Goal: Information Seeking & Learning: Learn about a topic

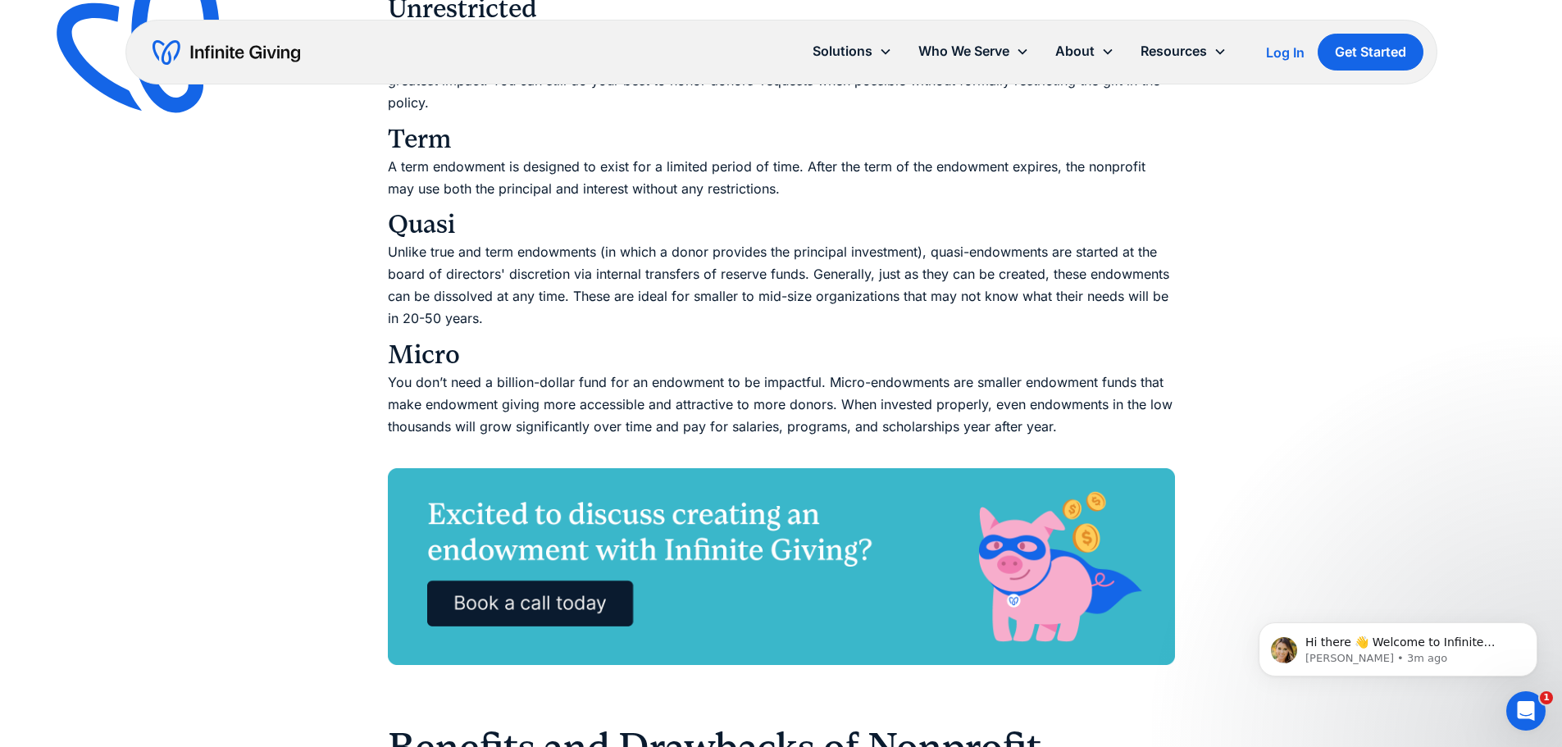
click at [541, 268] on p "Unlike true and term endowments (in which a donor provides the principal invest…" at bounding box center [781, 285] width 787 height 89
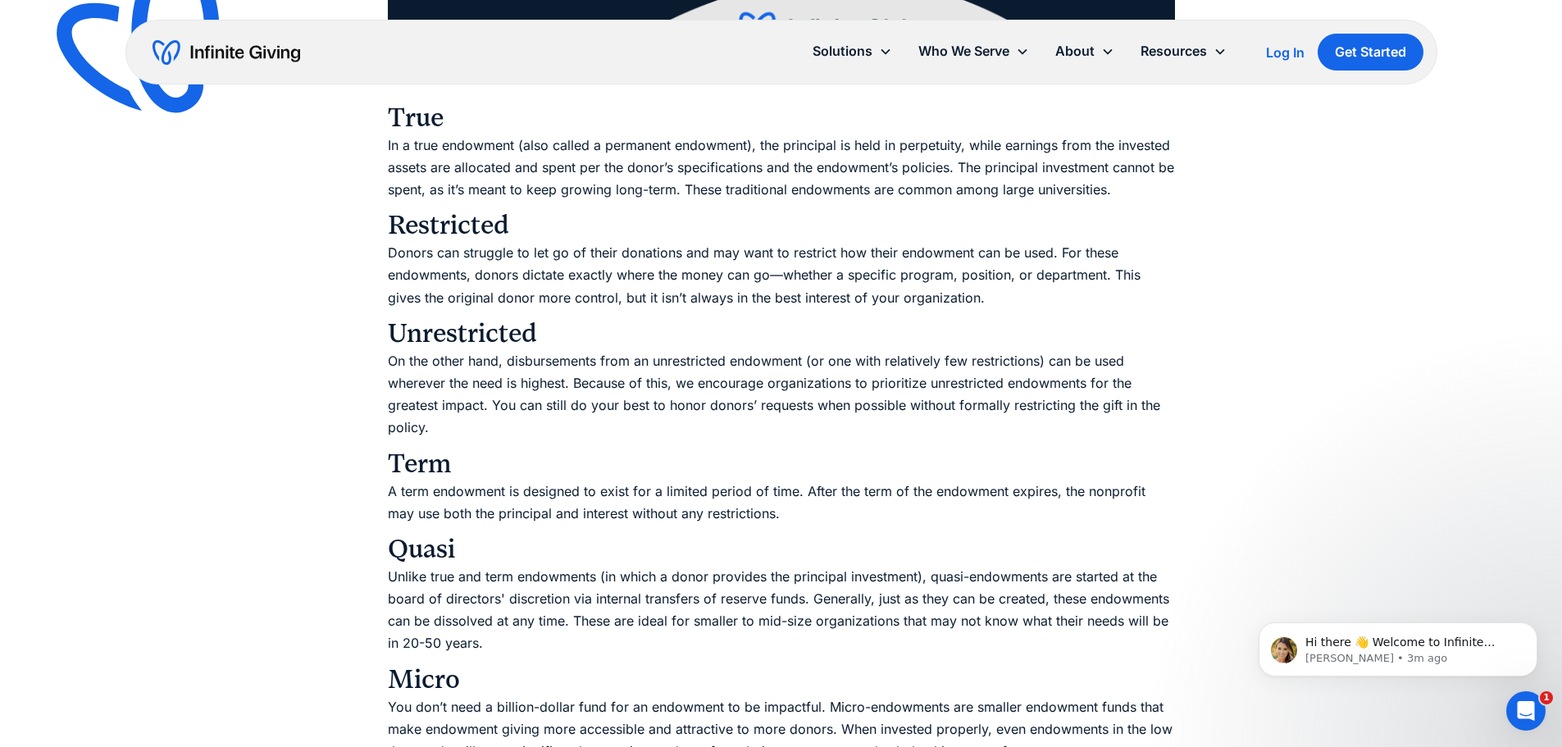
scroll to position [2748, 0]
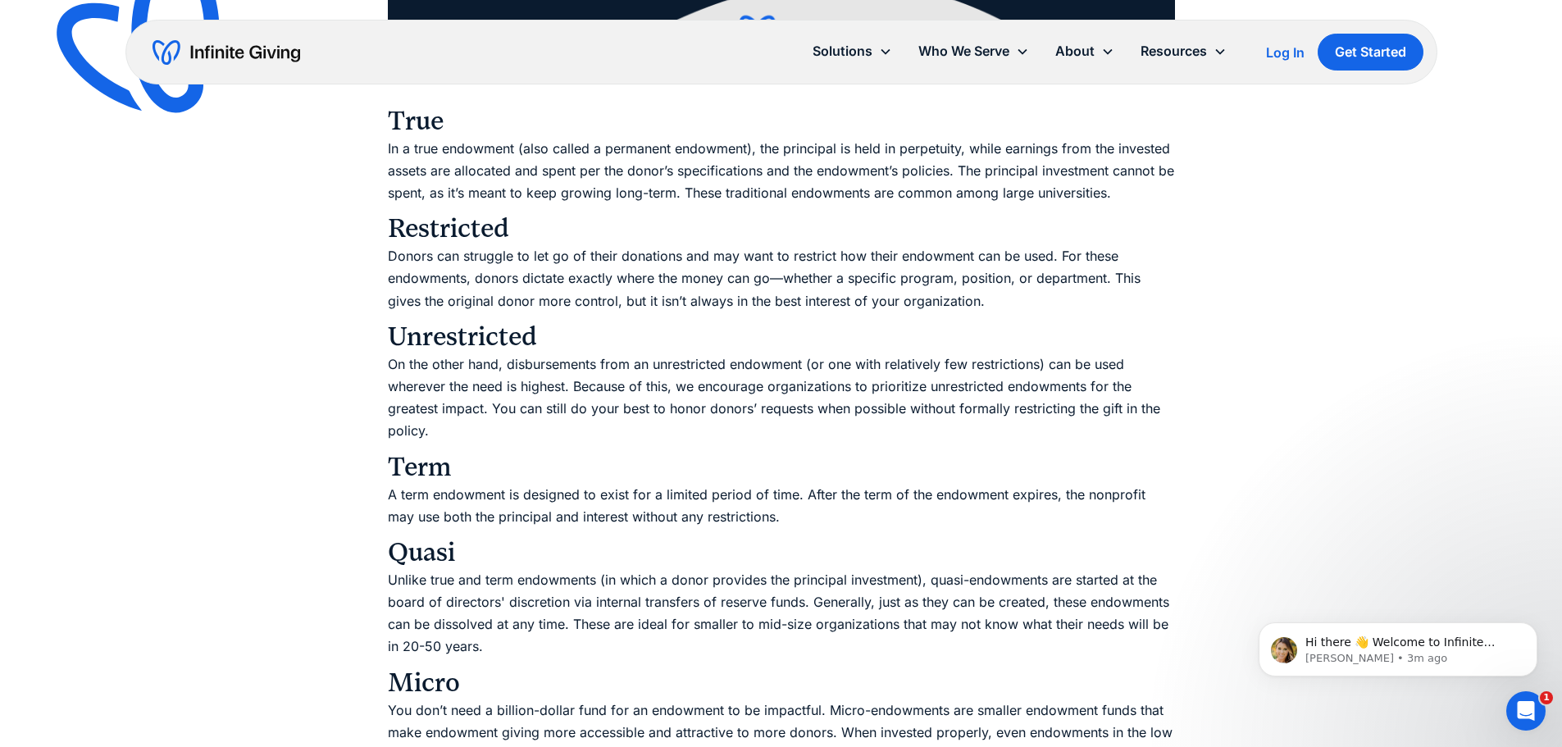
click at [668, 203] on p "In a true endowment (also called a permanent endowment), the principal is held …" at bounding box center [781, 171] width 787 height 67
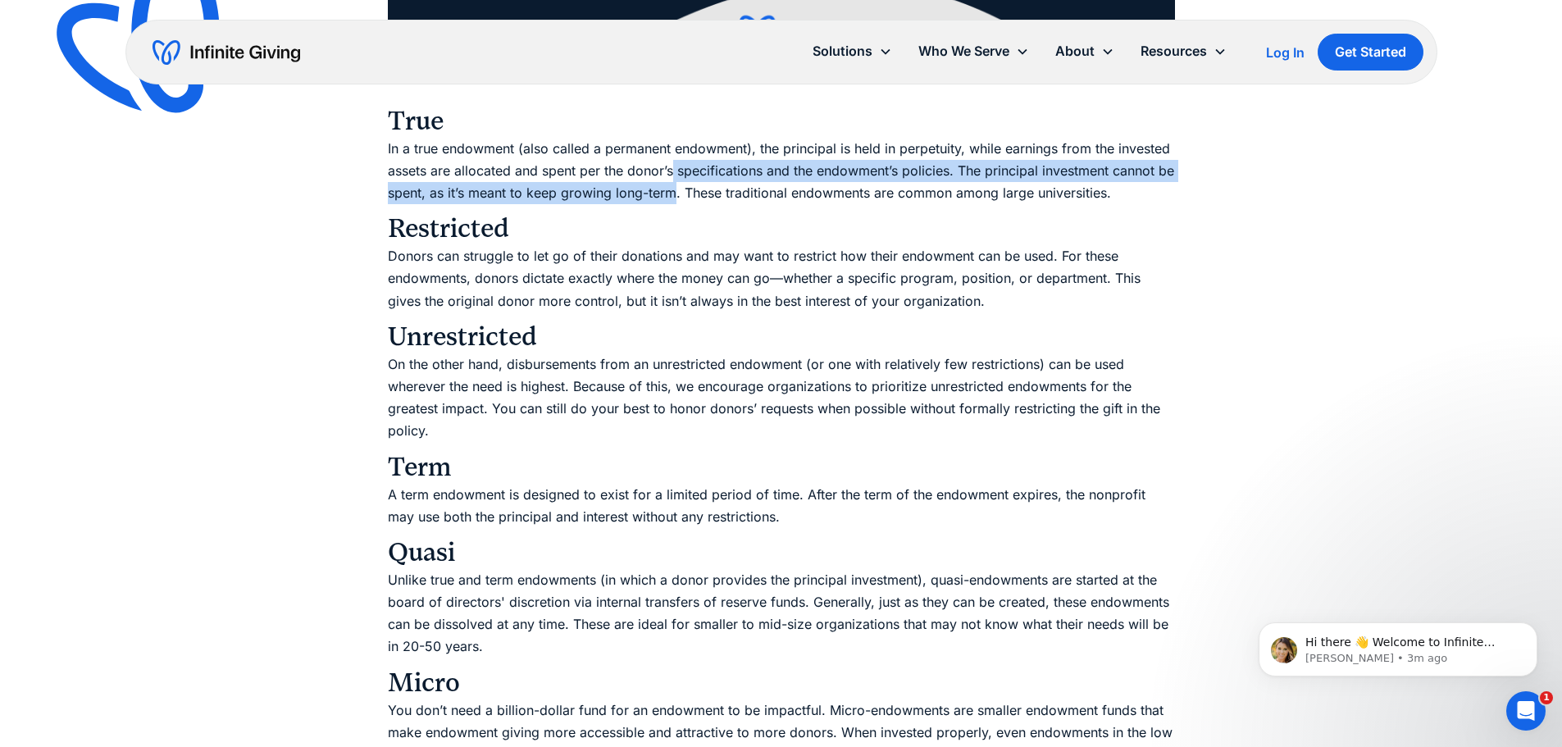
drag, startPoint x: 668, startPoint y: 203, endPoint x: 675, endPoint y: 160, distance: 43.3
click at [675, 161] on p "In a true endowment (also called a permanent endowment), the principal is held …" at bounding box center [781, 171] width 787 height 67
click at [675, 160] on p "In a true endowment (also called a permanent endowment), the principal is held …" at bounding box center [781, 171] width 787 height 67
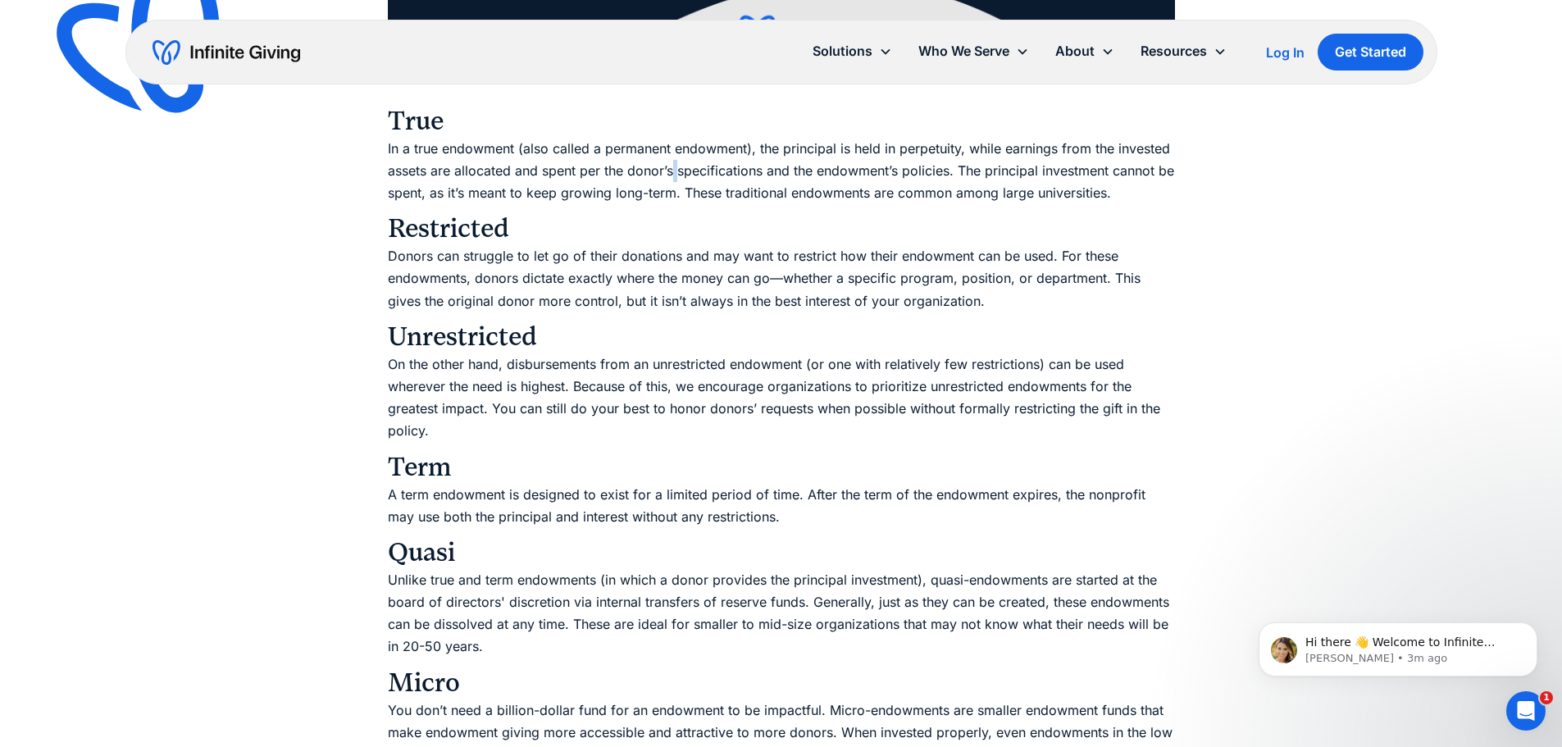
click at [675, 160] on p "In a true endowment (also called a permanent endowment), the principal is held …" at bounding box center [781, 171] width 787 height 67
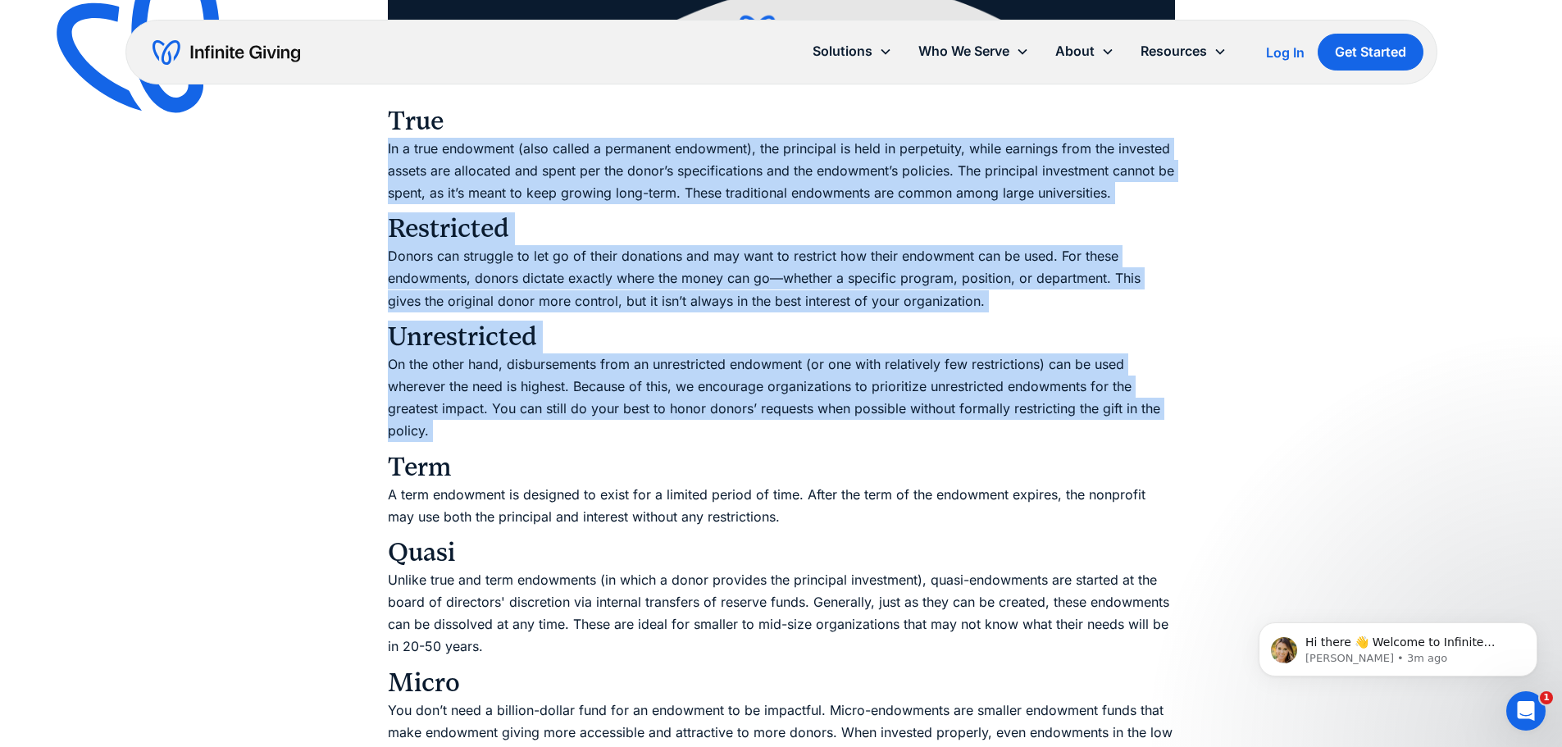
drag, startPoint x: 675, startPoint y: 160, endPoint x: 691, endPoint y: 400, distance: 240.9
click at [691, 400] on p "On the other hand, disbursements from an unrestricted endowment (or one with re…" at bounding box center [781, 397] width 787 height 89
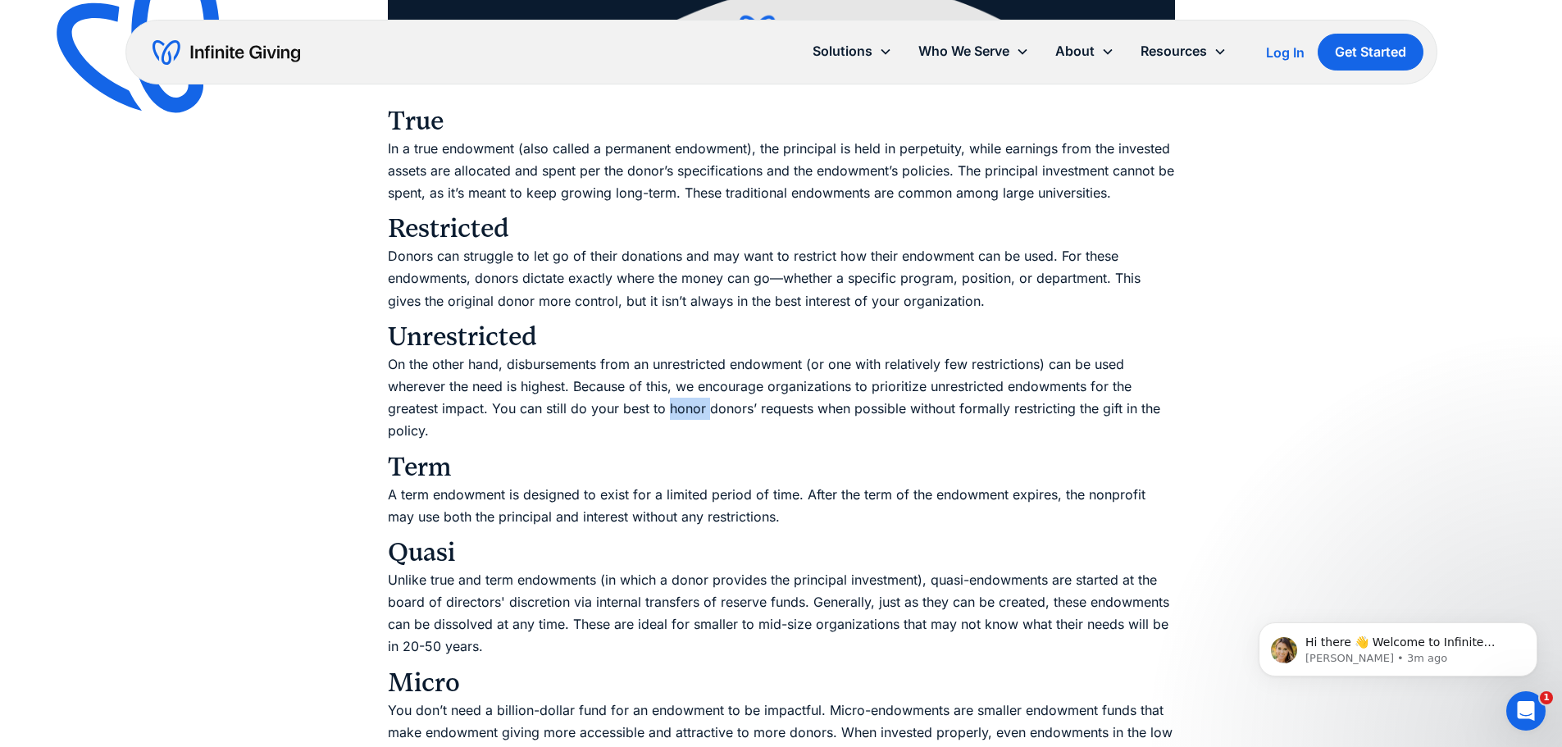
click at [691, 400] on p "On the other hand, disbursements from an unrestricted endowment (or one with re…" at bounding box center [781, 397] width 787 height 89
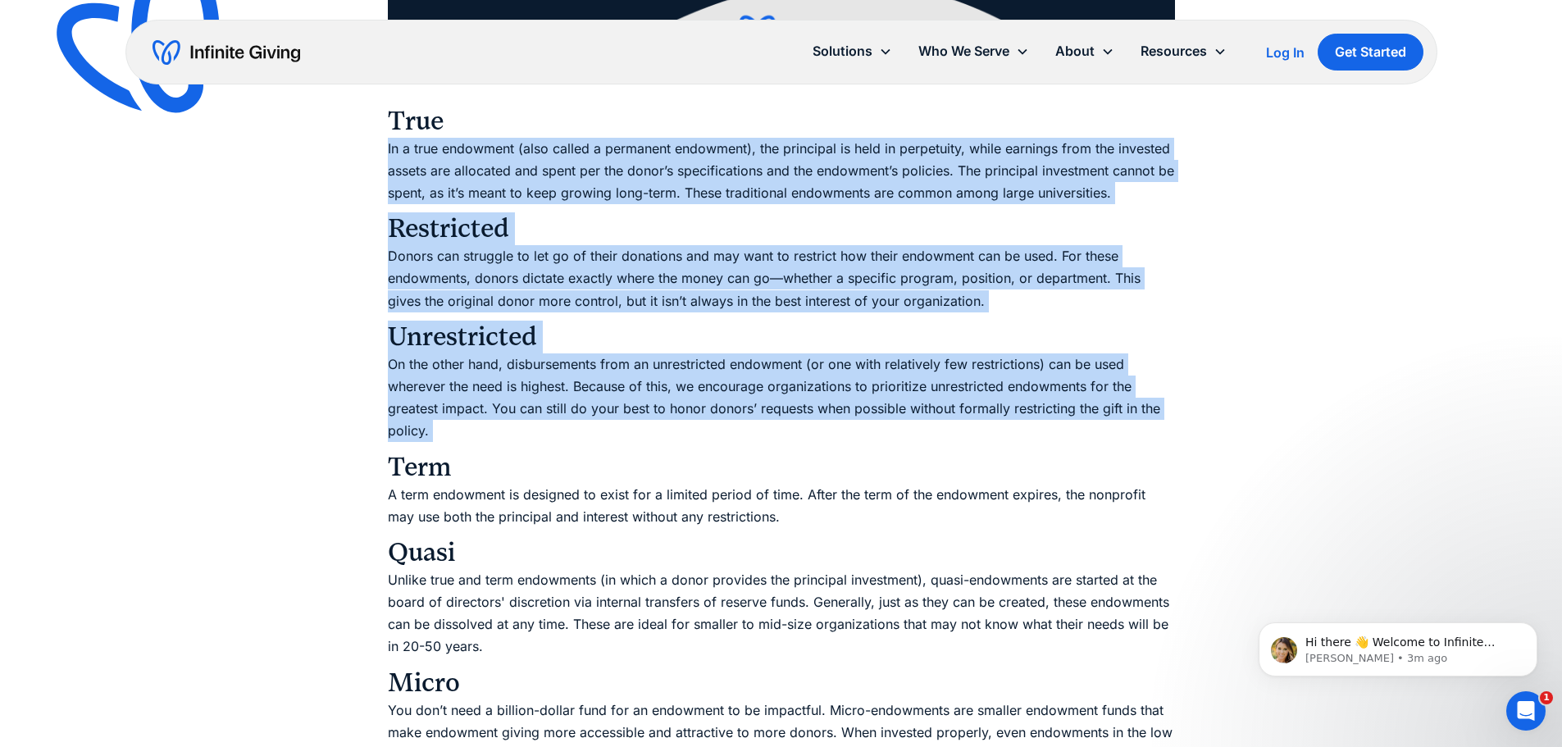
drag, startPoint x: 691, startPoint y: 400, endPoint x: 663, endPoint y: 147, distance: 255.0
click at [663, 147] on p "In a true endowment (also called a permanent endowment), the principal is held …" at bounding box center [781, 171] width 787 height 67
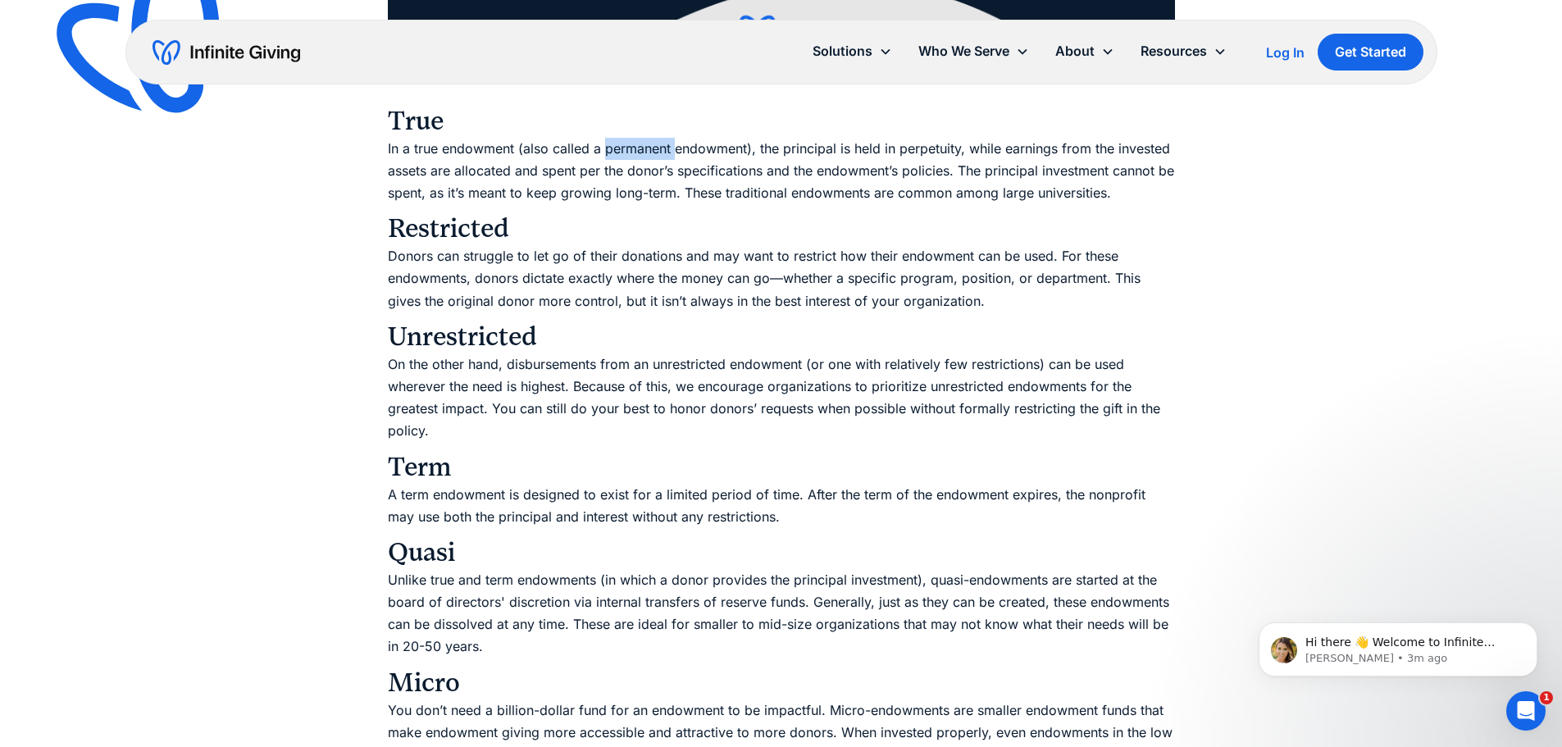
click at [663, 147] on p "In a true endowment (also called a permanent endowment), the principal is held …" at bounding box center [781, 171] width 787 height 67
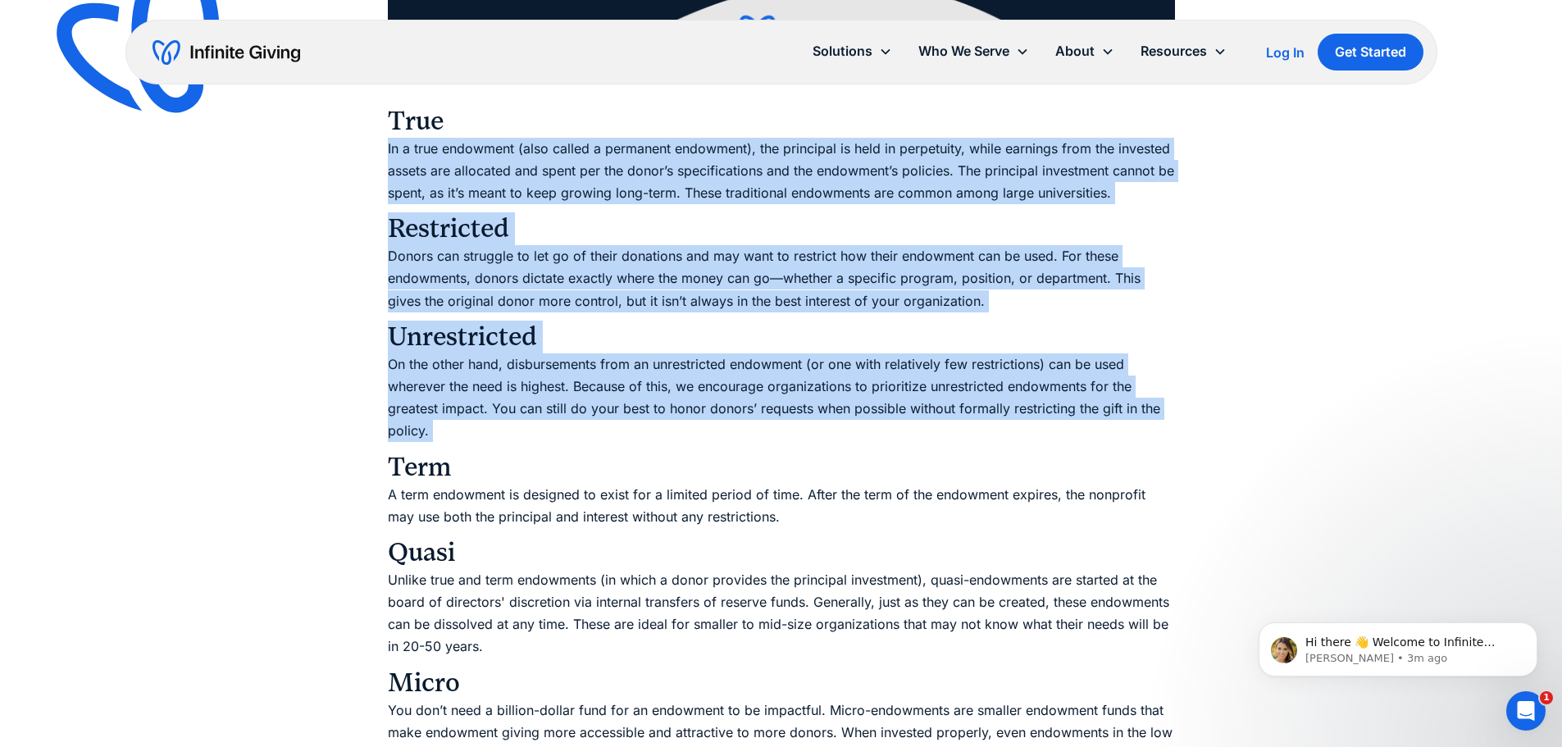
drag, startPoint x: 663, startPoint y: 147, endPoint x: 685, endPoint y: 390, distance: 243.8
click at [685, 390] on p "On the other hand, disbursements from an unrestricted endowment (or one with re…" at bounding box center [781, 397] width 787 height 89
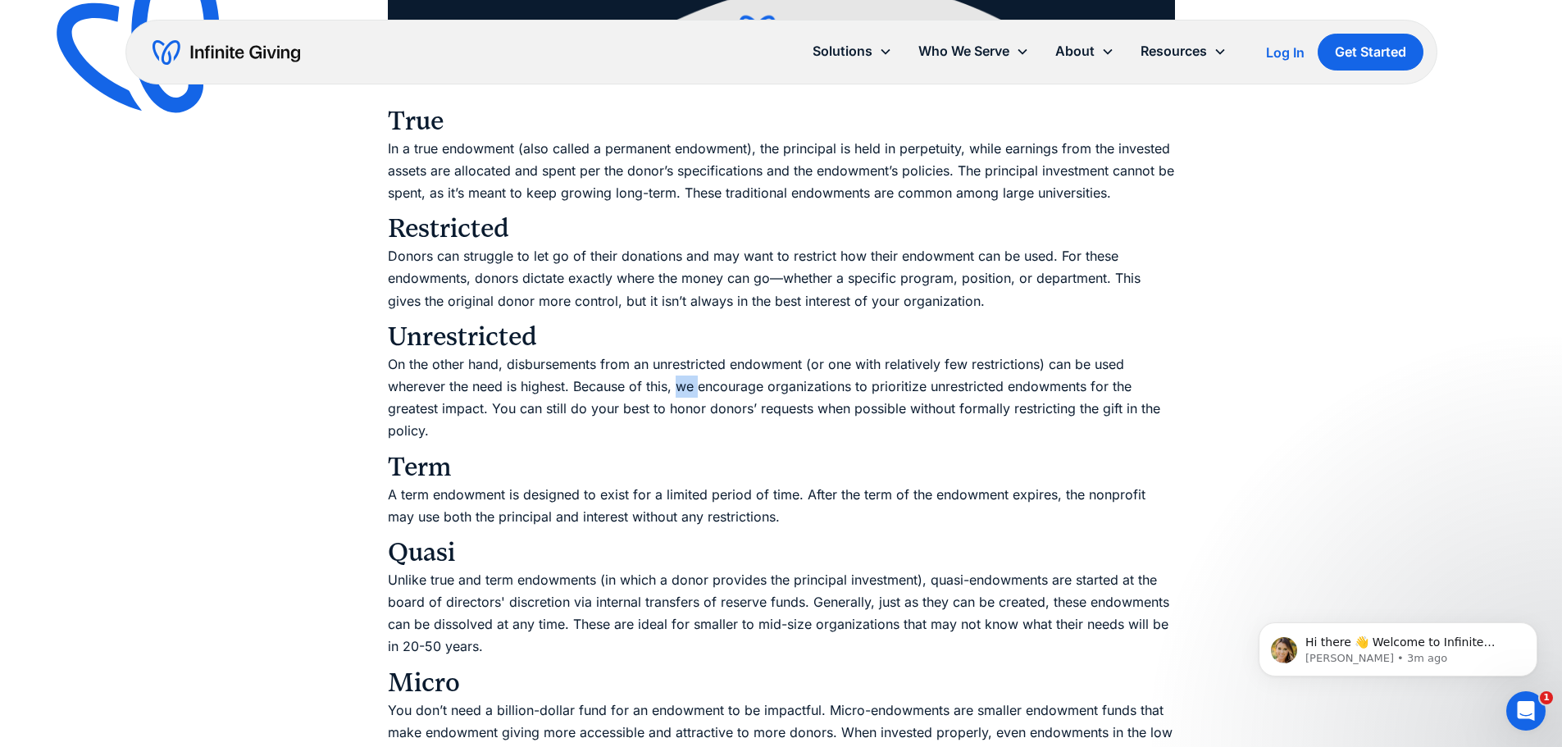
click at [685, 390] on p "On the other hand, disbursements from an unrestricted endowment (or one with re…" at bounding box center [781, 397] width 787 height 89
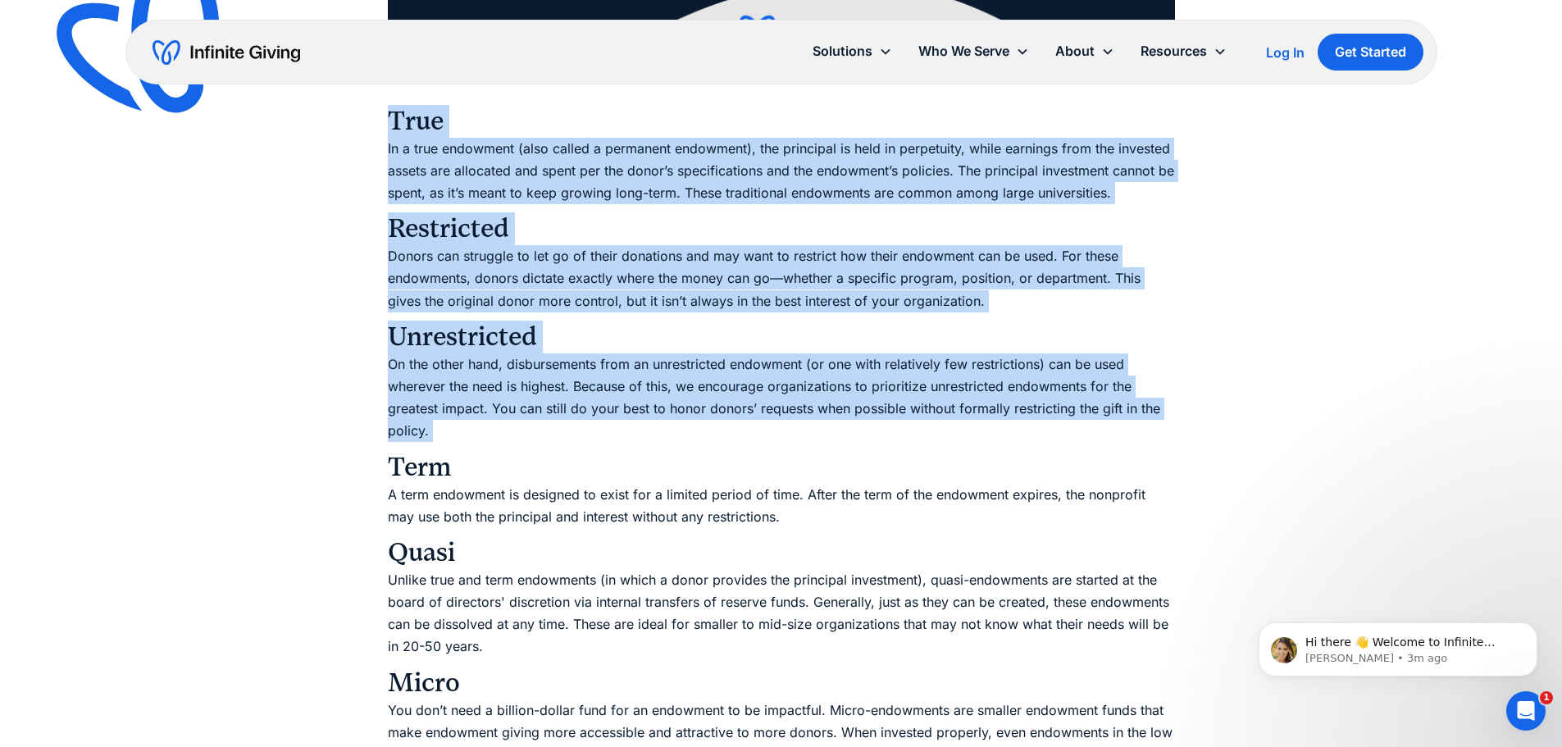
drag, startPoint x: 685, startPoint y: 390, endPoint x: 714, endPoint y: 109, distance: 281.9
click at [714, 108] on h3 "True" at bounding box center [781, 105] width 787 height 66
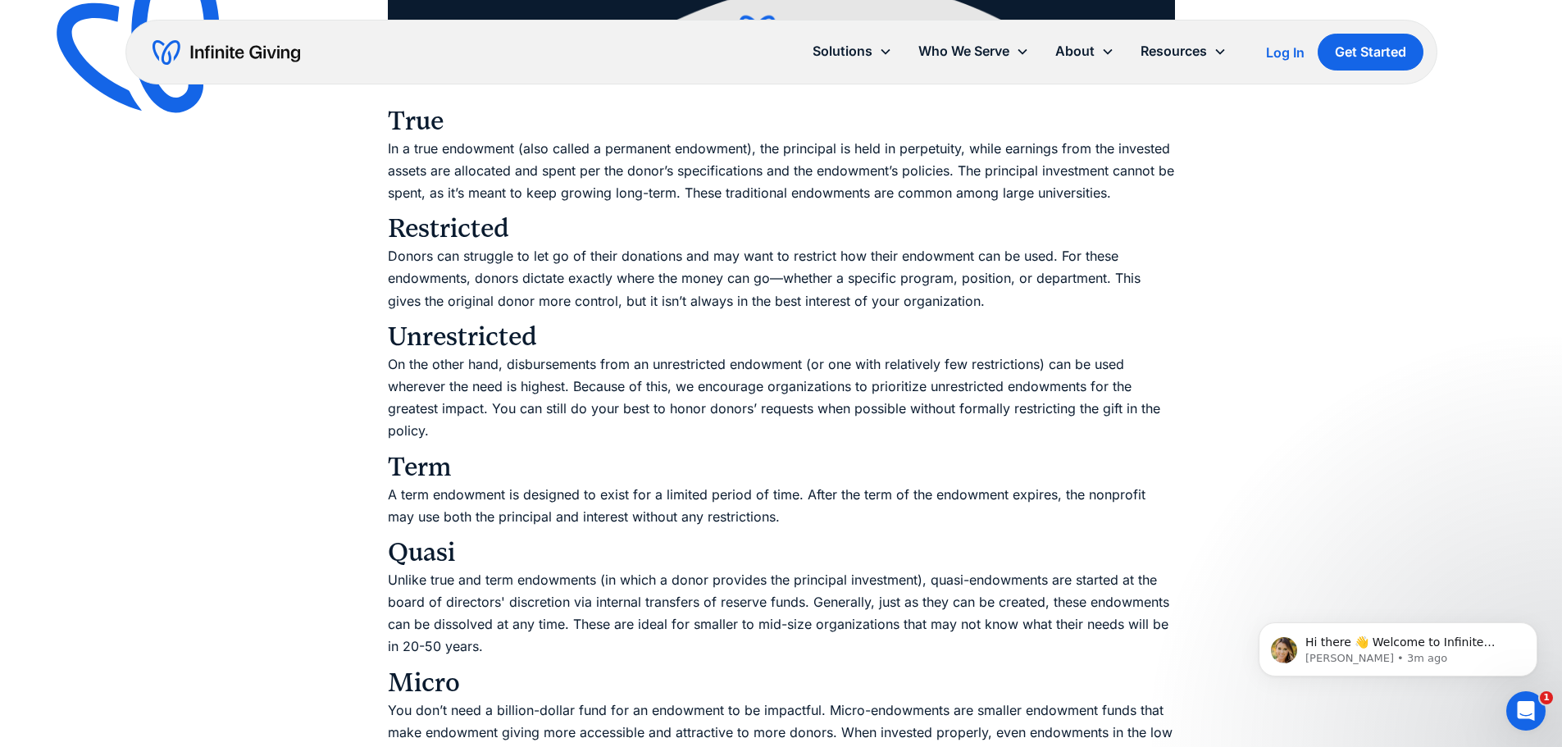
click at [714, 108] on h3 "True" at bounding box center [781, 105] width 787 height 66
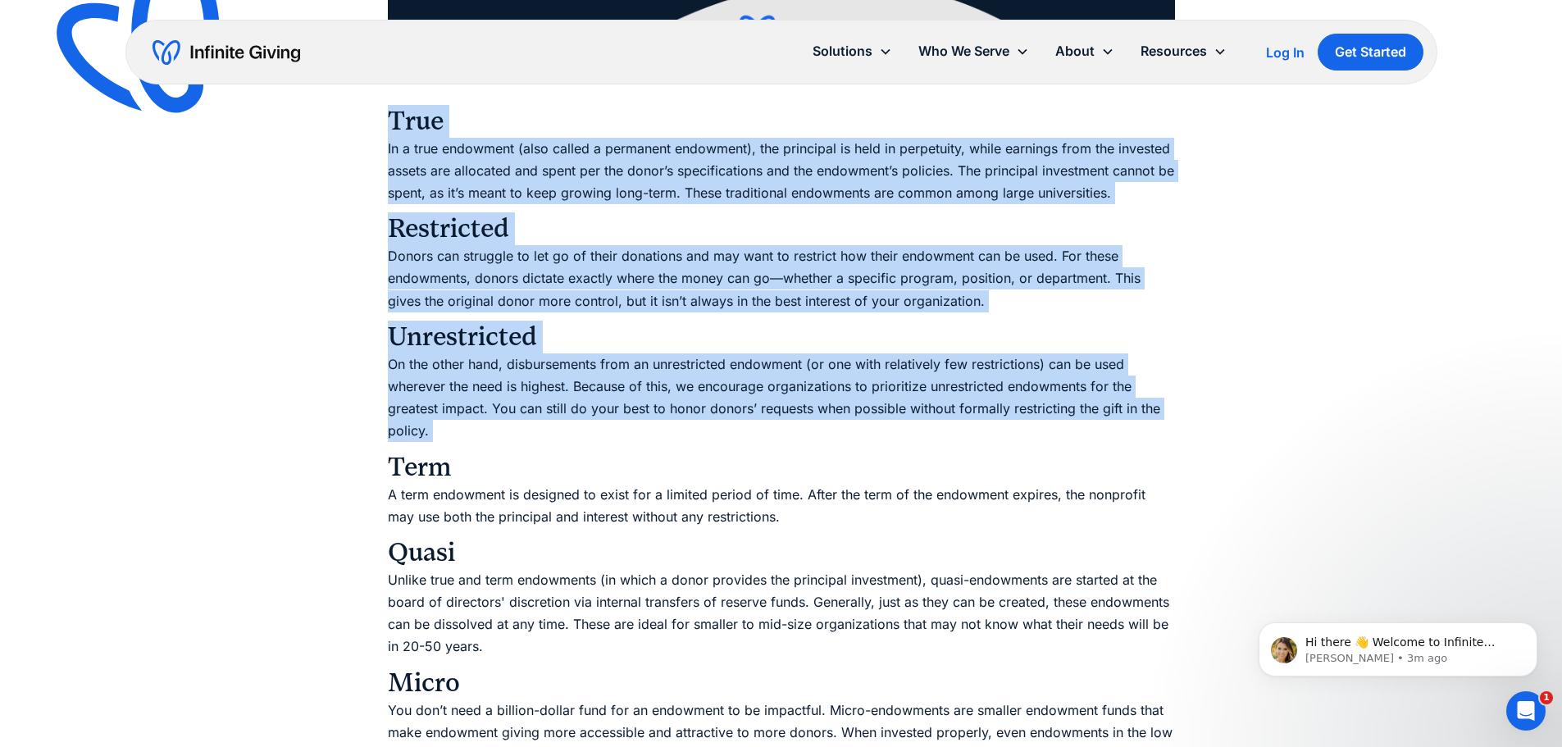
drag, startPoint x: 714, startPoint y: 108, endPoint x: 750, endPoint y: 413, distance: 307.2
click at [750, 413] on p "On the other hand, disbursements from an unrestricted endowment (or one with re…" at bounding box center [781, 397] width 787 height 89
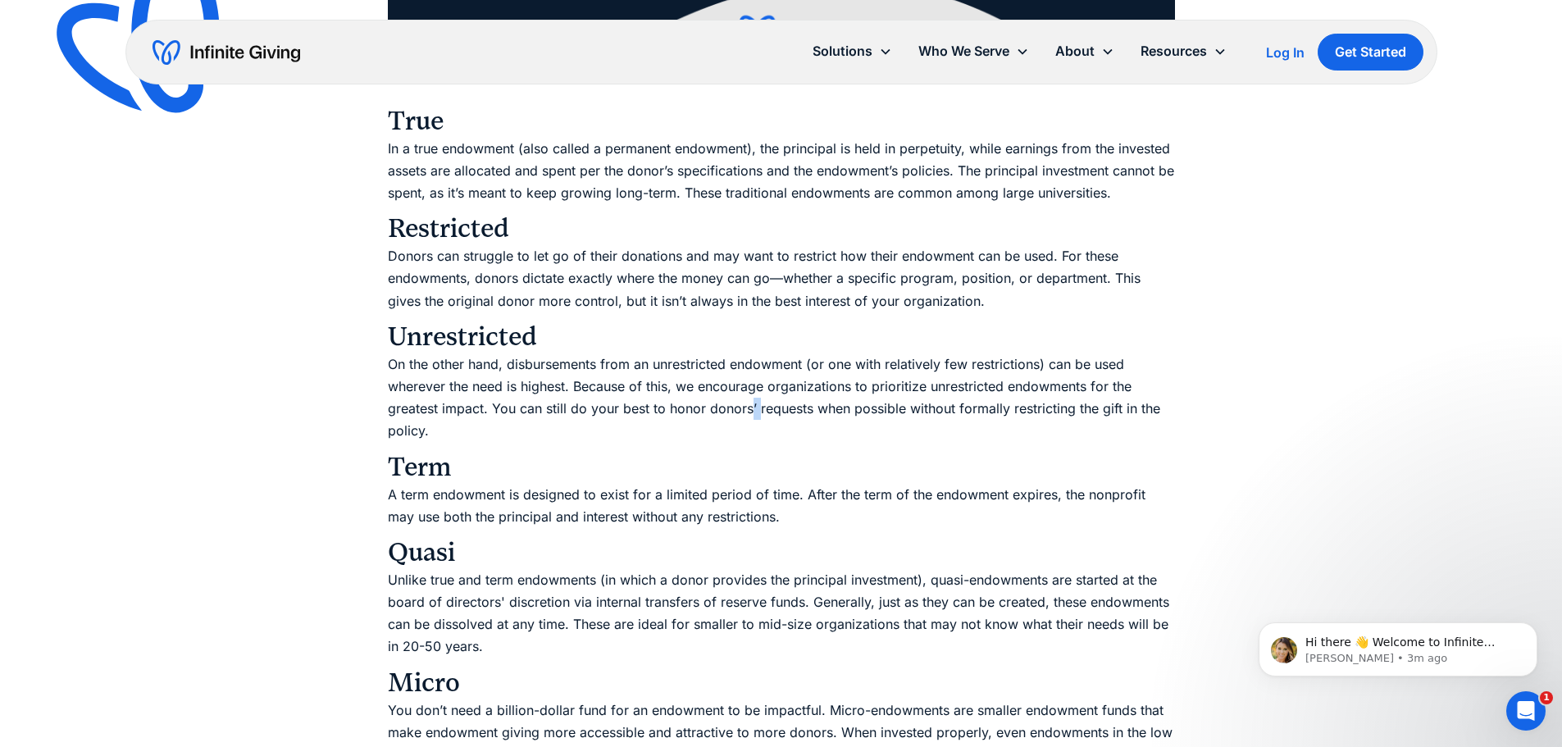
click at [750, 413] on p "On the other hand, disbursements from an unrestricted endowment (or one with re…" at bounding box center [781, 397] width 787 height 89
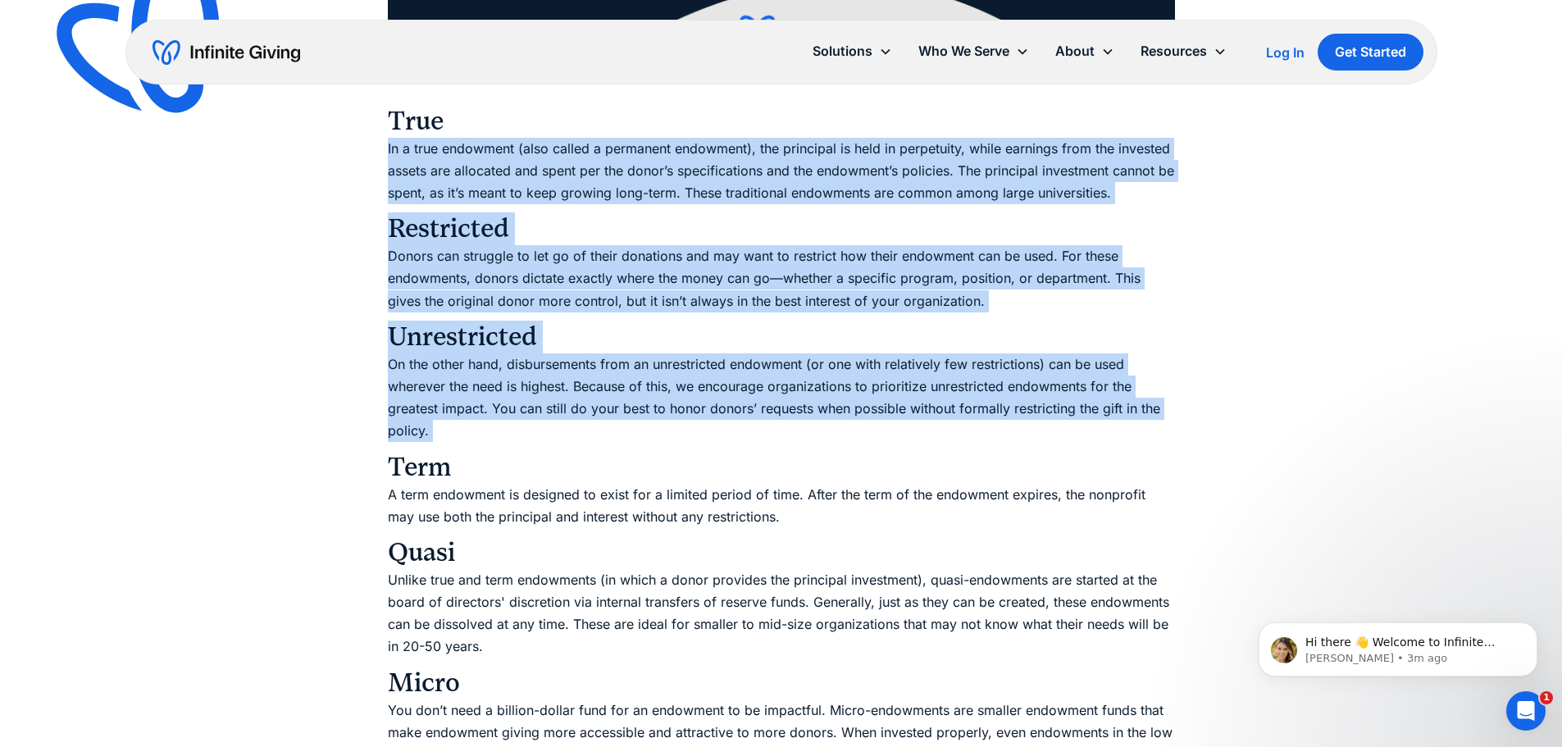
drag, startPoint x: 750, startPoint y: 413, endPoint x: 716, endPoint y: 187, distance: 228.8
click at [716, 186] on p "In a true endowment (also called a permanent endowment), the principal is held …" at bounding box center [781, 171] width 787 height 67
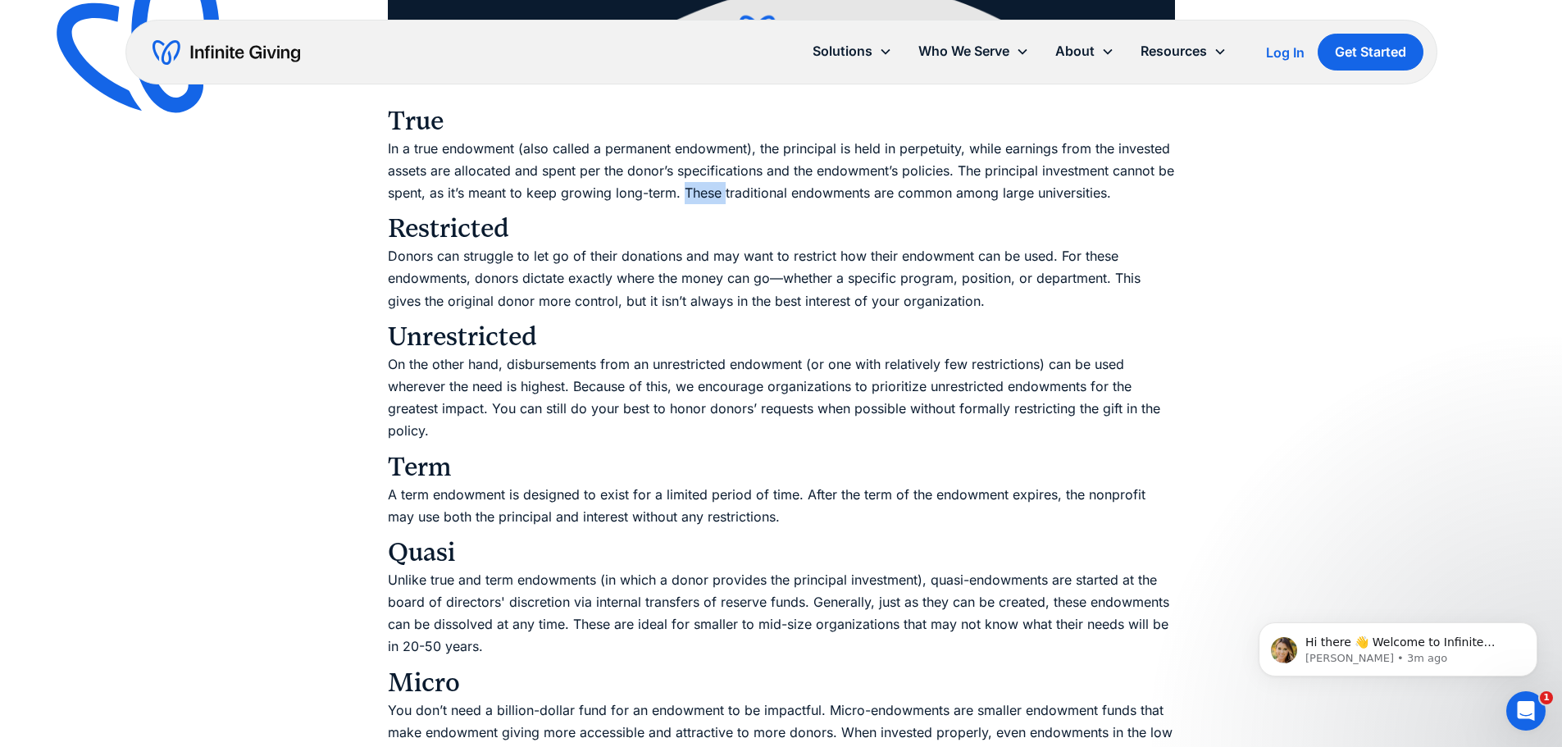
click at [716, 186] on p "In a true endowment (also called a permanent endowment), the principal is held …" at bounding box center [781, 171] width 787 height 67
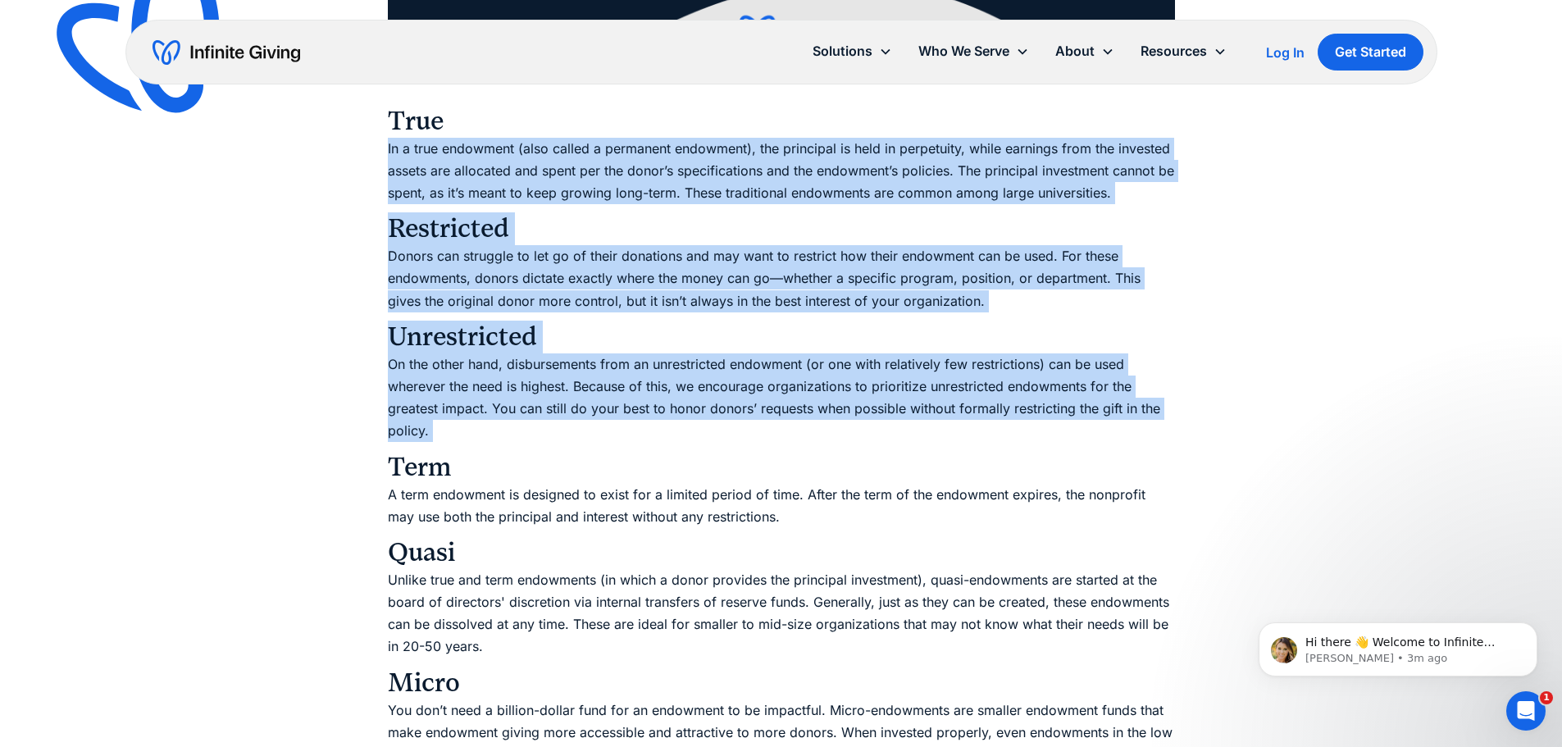
drag, startPoint x: 716, startPoint y: 186, endPoint x: 723, endPoint y: 379, distance: 192.8
click at [723, 379] on p "On the other hand, disbursements from an unrestricted endowment (or one with re…" at bounding box center [781, 397] width 787 height 89
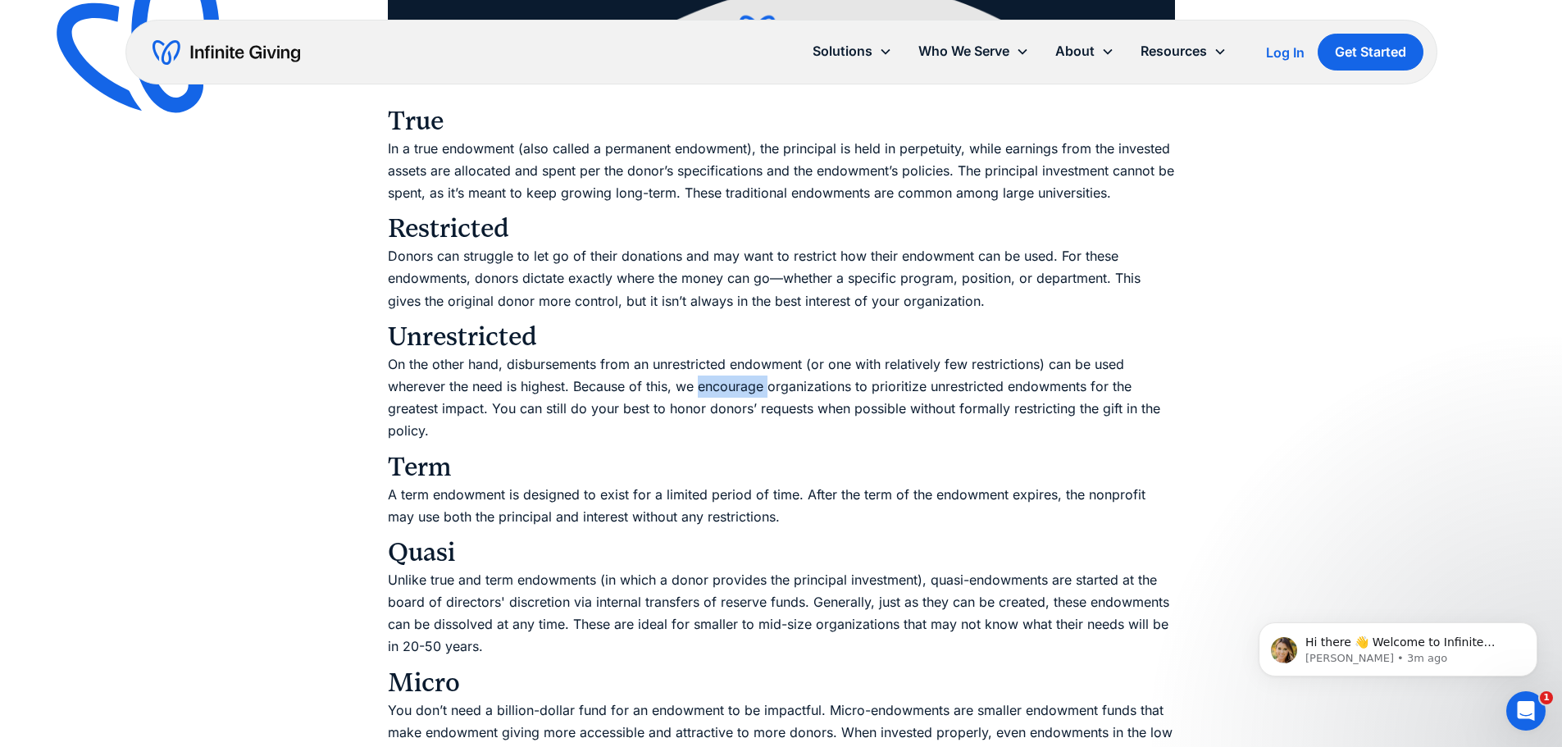
click at [723, 379] on p "On the other hand, disbursements from an unrestricted endowment (or one with re…" at bounding box center [781, 397] width 787 height 89
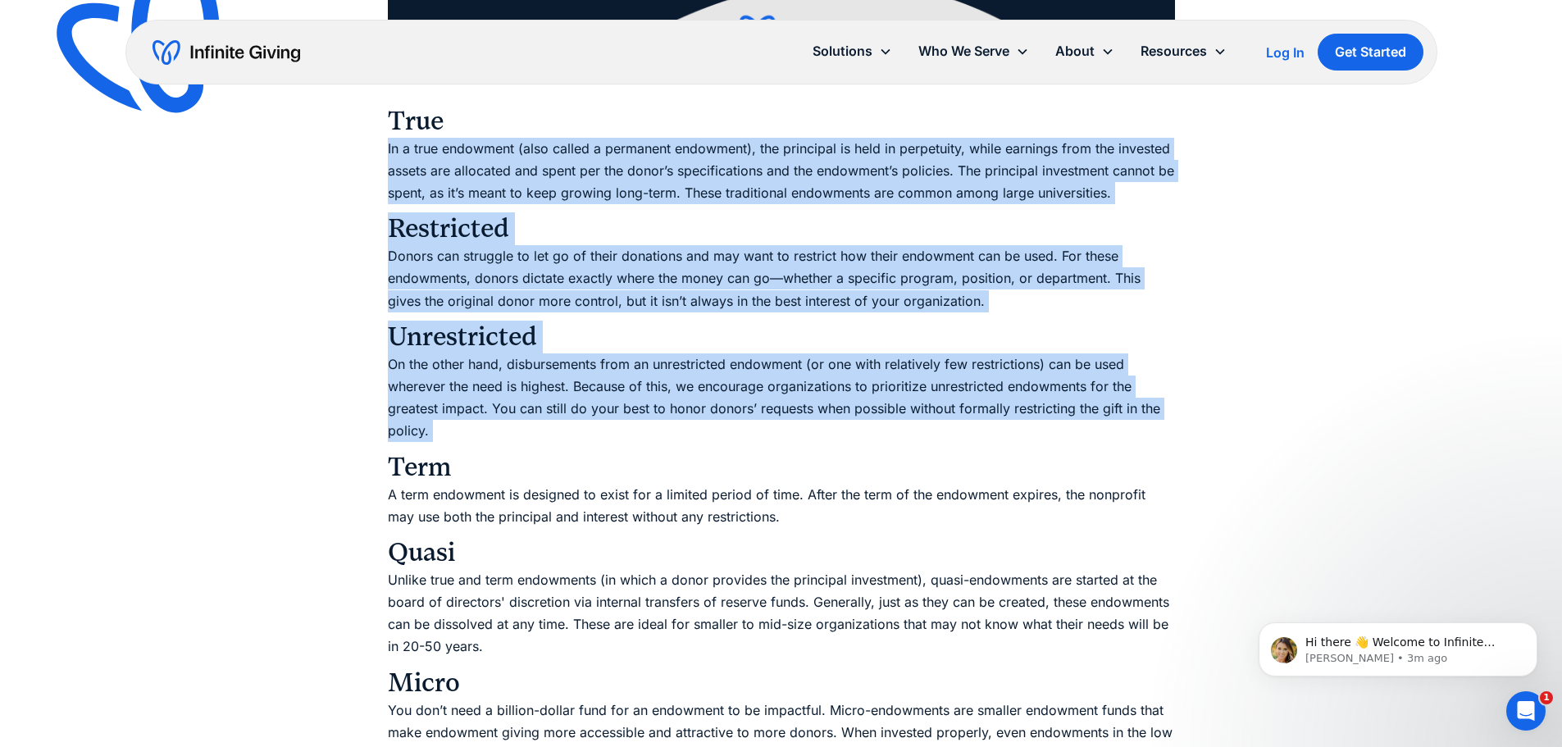
drag, startPoint x: 723, startPoint y: 379, endPoint x: 727, endPoint y: 179, distance: 200.2
click at [727, 179] on p "In a true endowment (also called a permanent endowment), the principal is held …" at bounding box center [781, 171] width 787 height 67
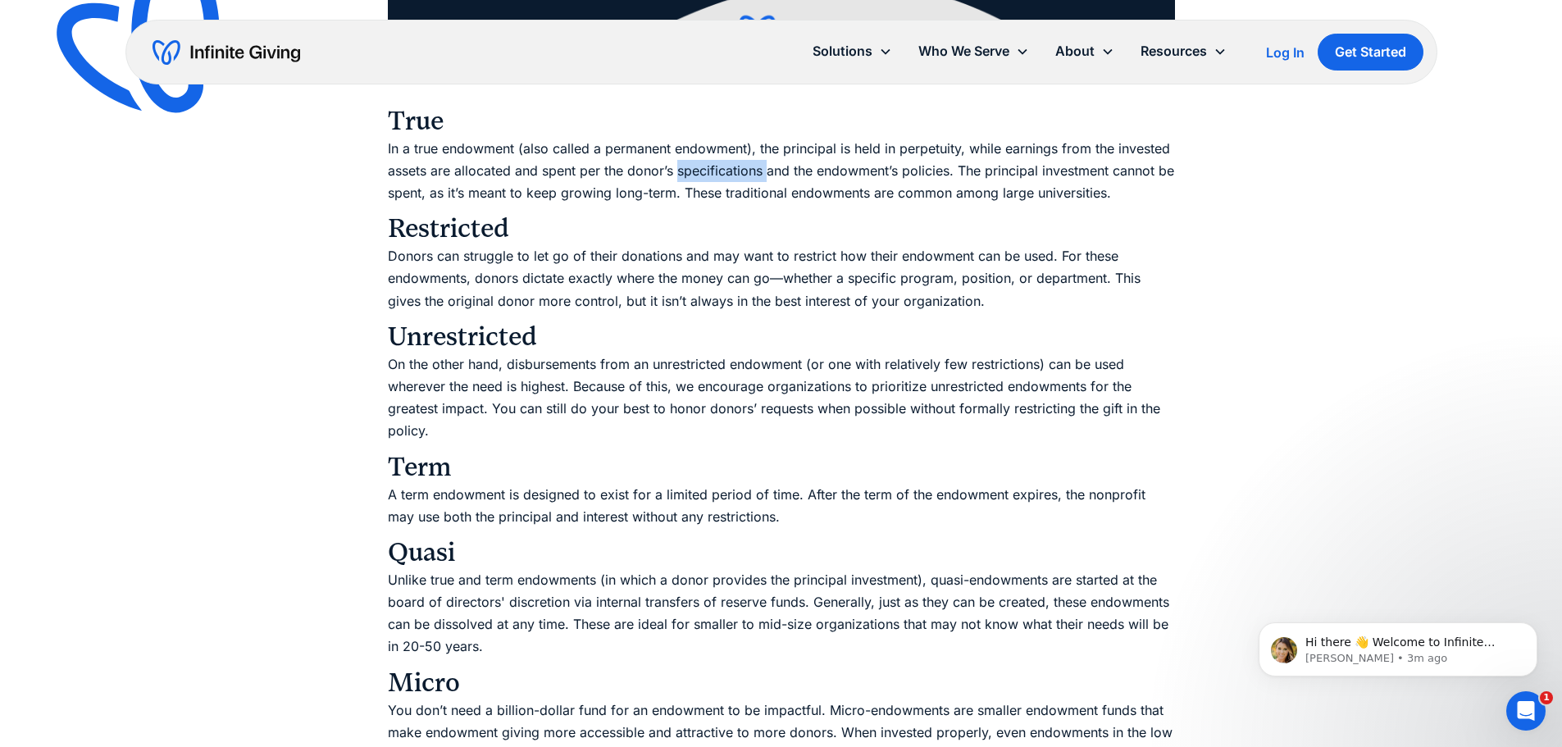
click at [727, 179] on p "In a true endowment (also called a permanent endowment), the principal is held …" at bounding box center [781, 171] width 787 height 67
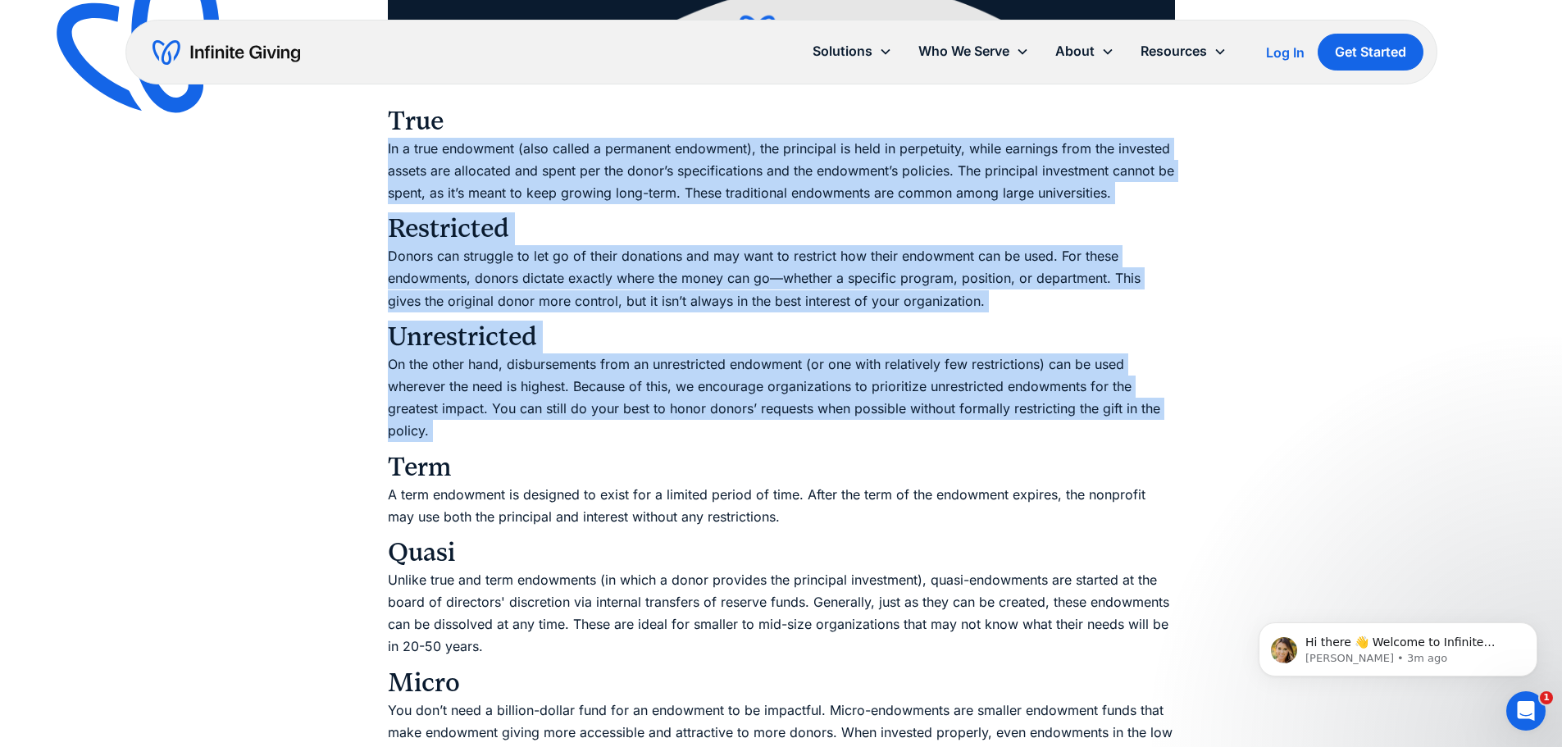
drag, startPoint x: 727, startPoint y: 179, endPoint x: 746, endPoint y: 421, distance: 242.7
click at [746, 421] on p "On the other hand, disbursements from an unrestricted endowment (or one with re…" at bounding box center [781, 397] width 787 height 89
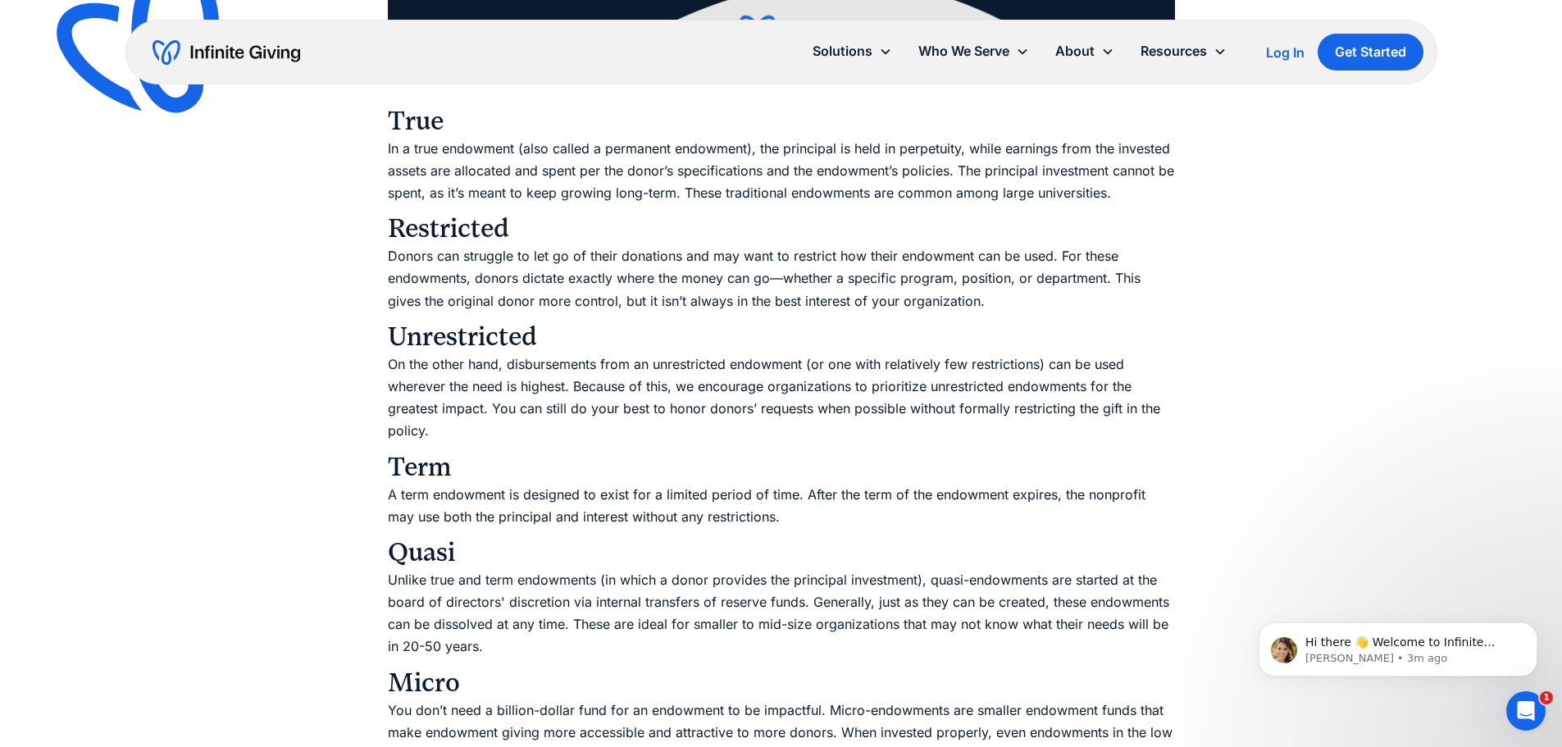
click at [746, 421] on p "On the other hand, disbursements from an unrestricted endowment (or one with re…" at bounding box center [781, 397] width 787 height 89
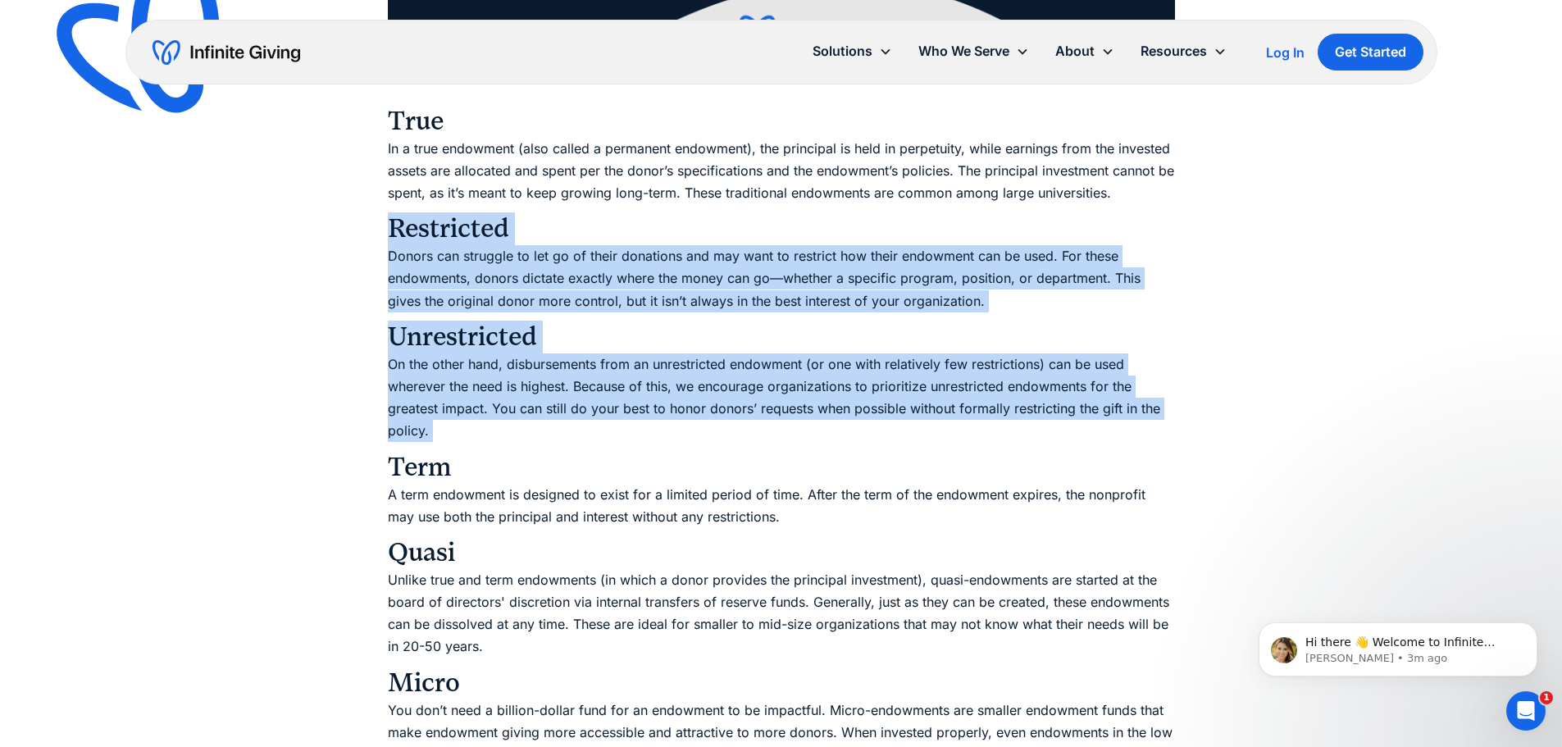
drag, startPoint x: 746, startPoint y: 421, endPoint x: 741, endPoint y: 219, distance: 201.8
click at [741, 219] on h3 "Restricted" at bounding box center [781, 228] width 787 height 33
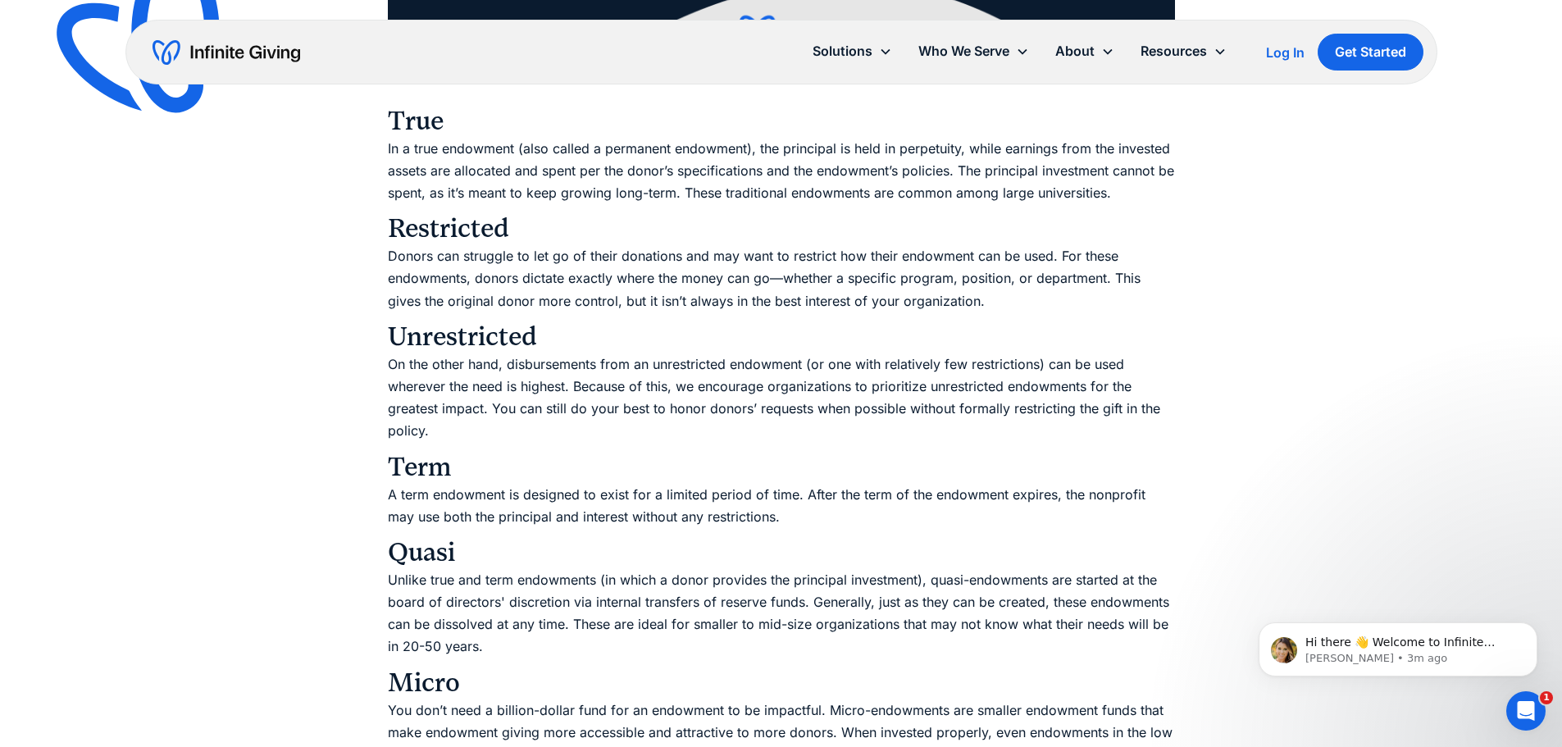
click at [741, 219] on h3 "Restricted" at bounding box center [781, 228] width 787 height 33
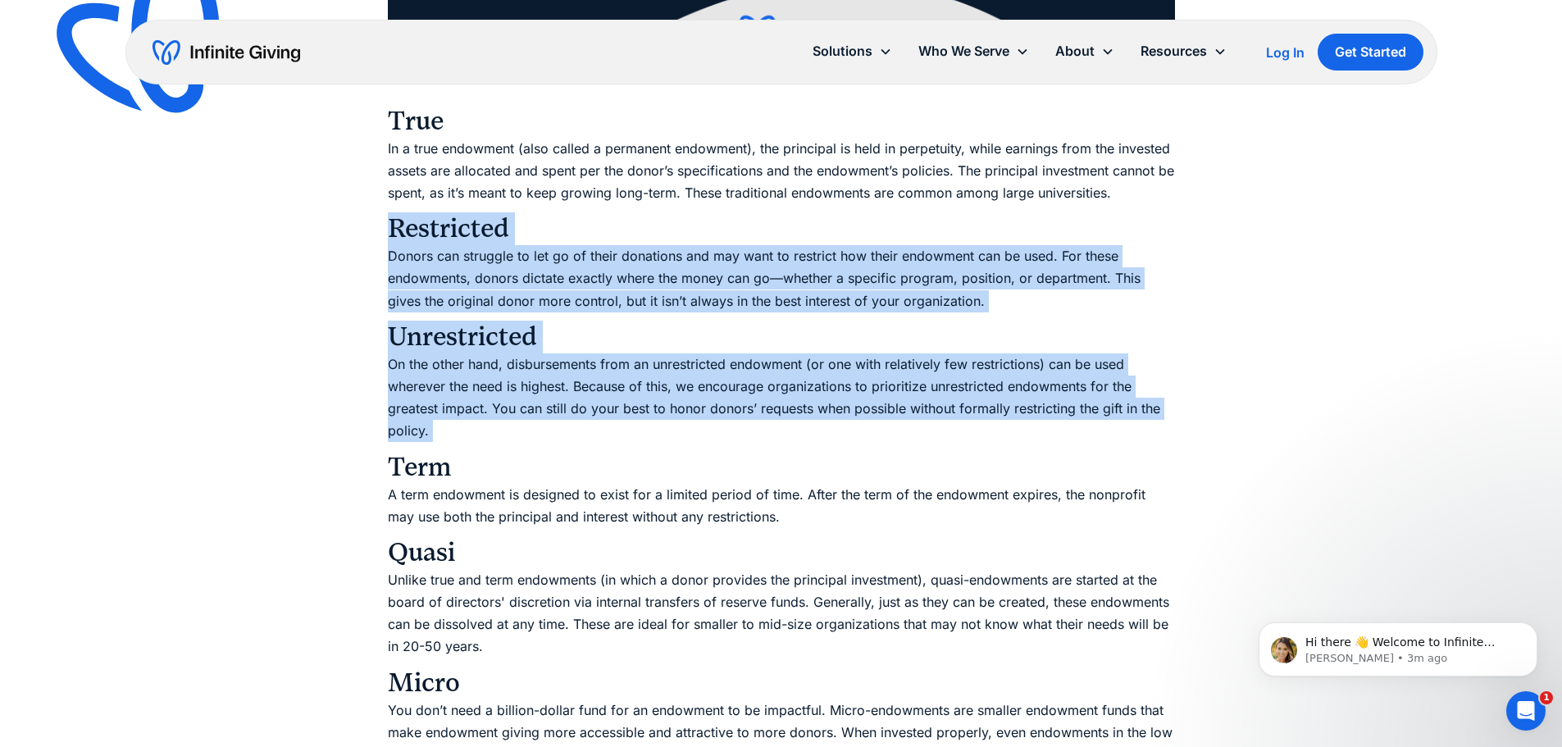
drag, startPoint x: 741, startPoint y: 219, endPoint x: 753, endPoint y: 431, distance: 212.7
click at [753, 431] on p "On the other hand, disbursements from an unrestricted endowment (or one with re…" at bounding box center [781, 397] width 787 height 89
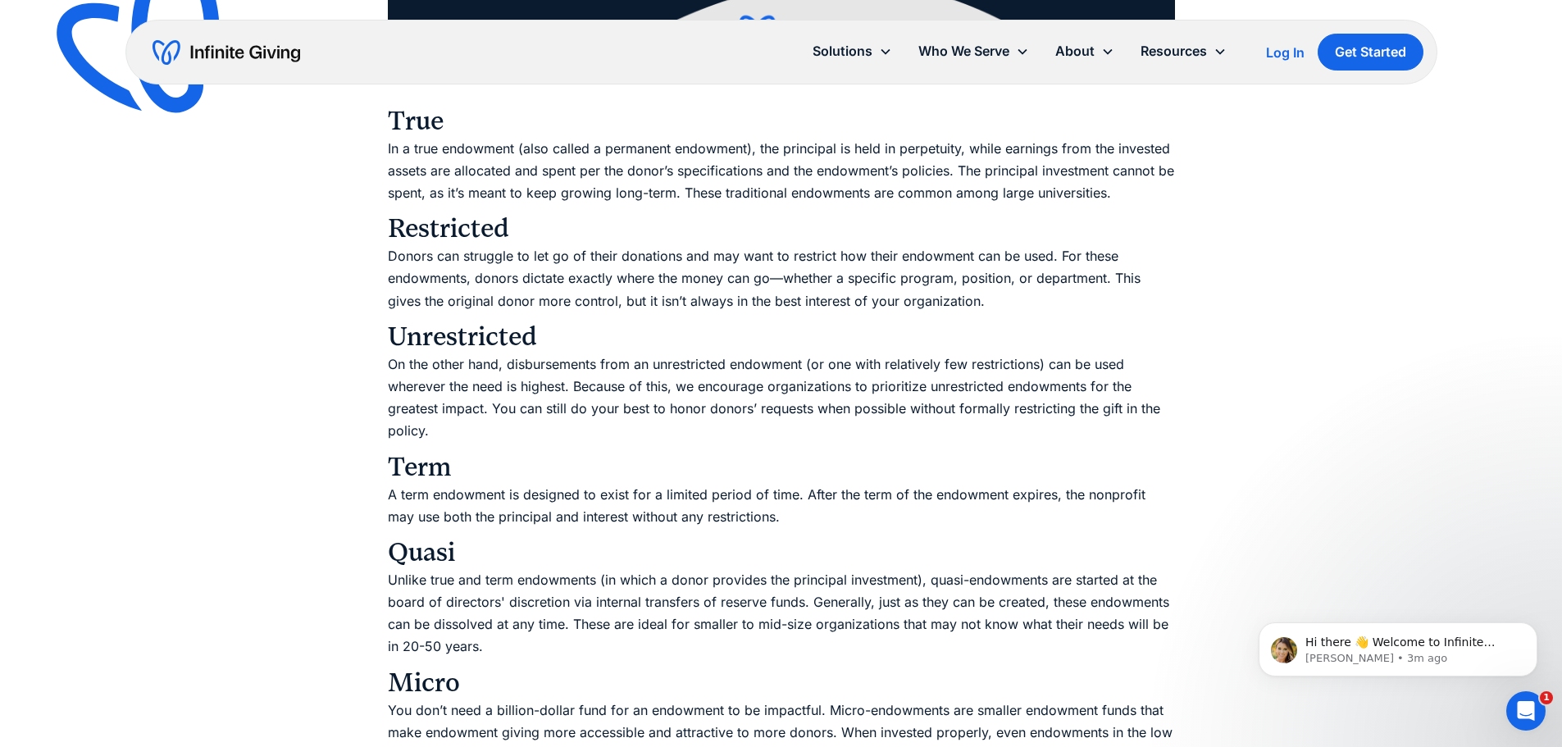
click at [753, 431] on p "On the other hand, disbursements from an unrestricted endowment (or one with re…" at bounding box center [781, 397] width 787 height 89
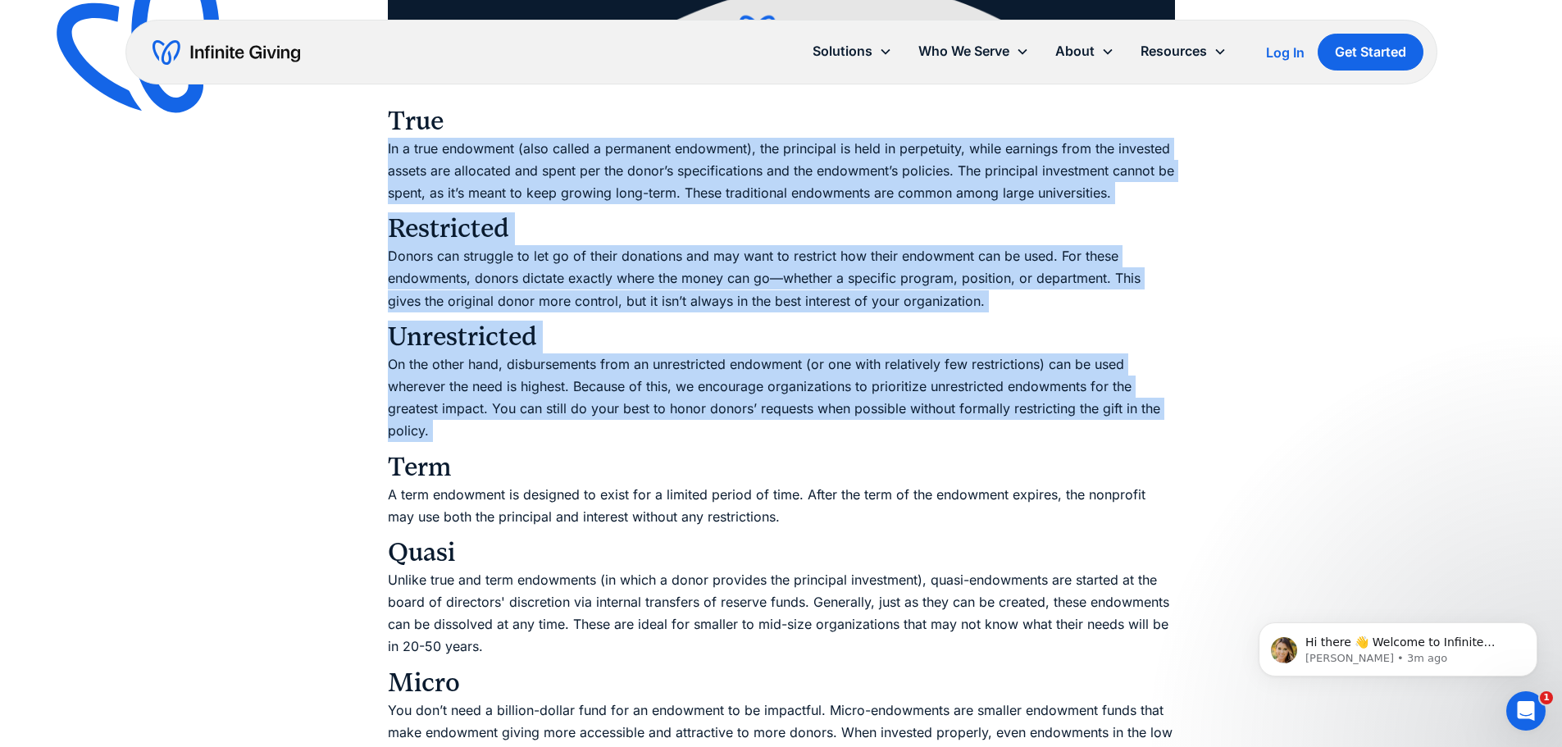
drag, startPoint x: 753, startPoint y: 431, endPoint x: 729, endPoint y: 193, distance: 239.8
click at [729, 193] on p "In a true endowment (also called a permanent endowment), the principal is held …" at bounding box center [781, 171] width 787 height 67
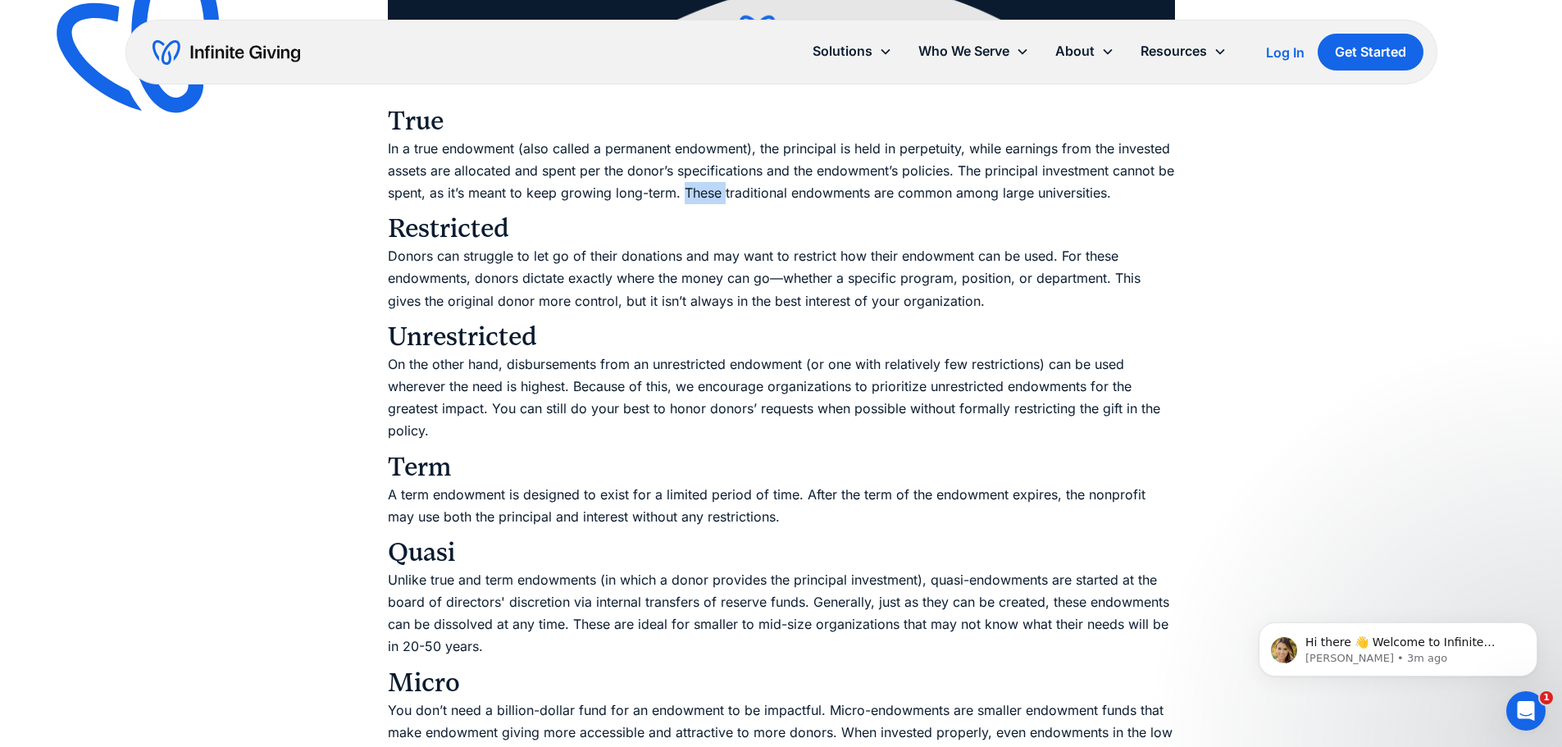
click at [729, 193] on p "In a true endowment (also called a permanent endowment), the principal is held …" at bounding box center [781, 171] width 787 height 67
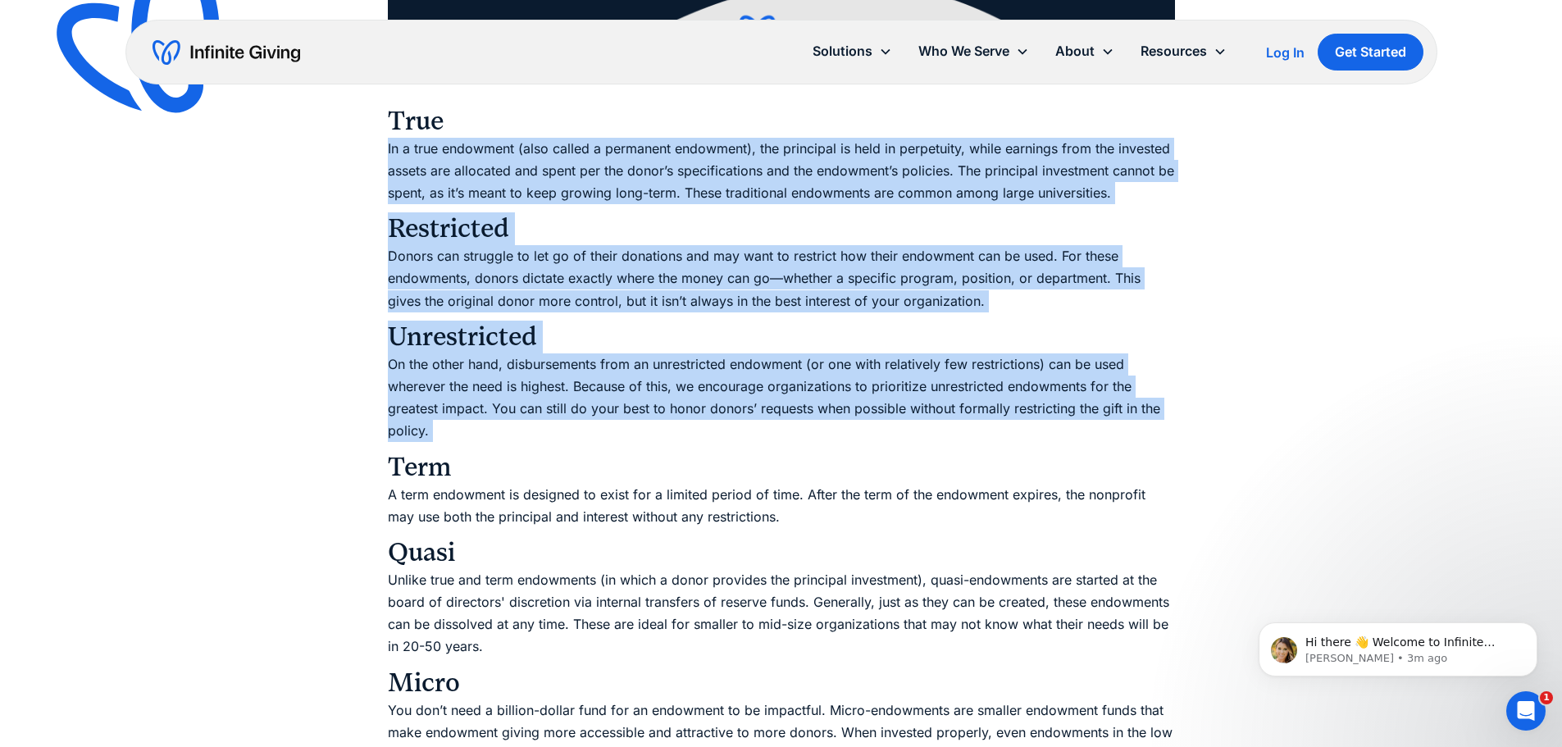
drag, startPoint x: 729, startPoint y: 193, endPoint x: 786, endPoint y: 446, distance: 259.7
drag, startPoint x: 787, startPoint y: 448, endPoint x: 731, endPoint y: 166, distance: 286.8
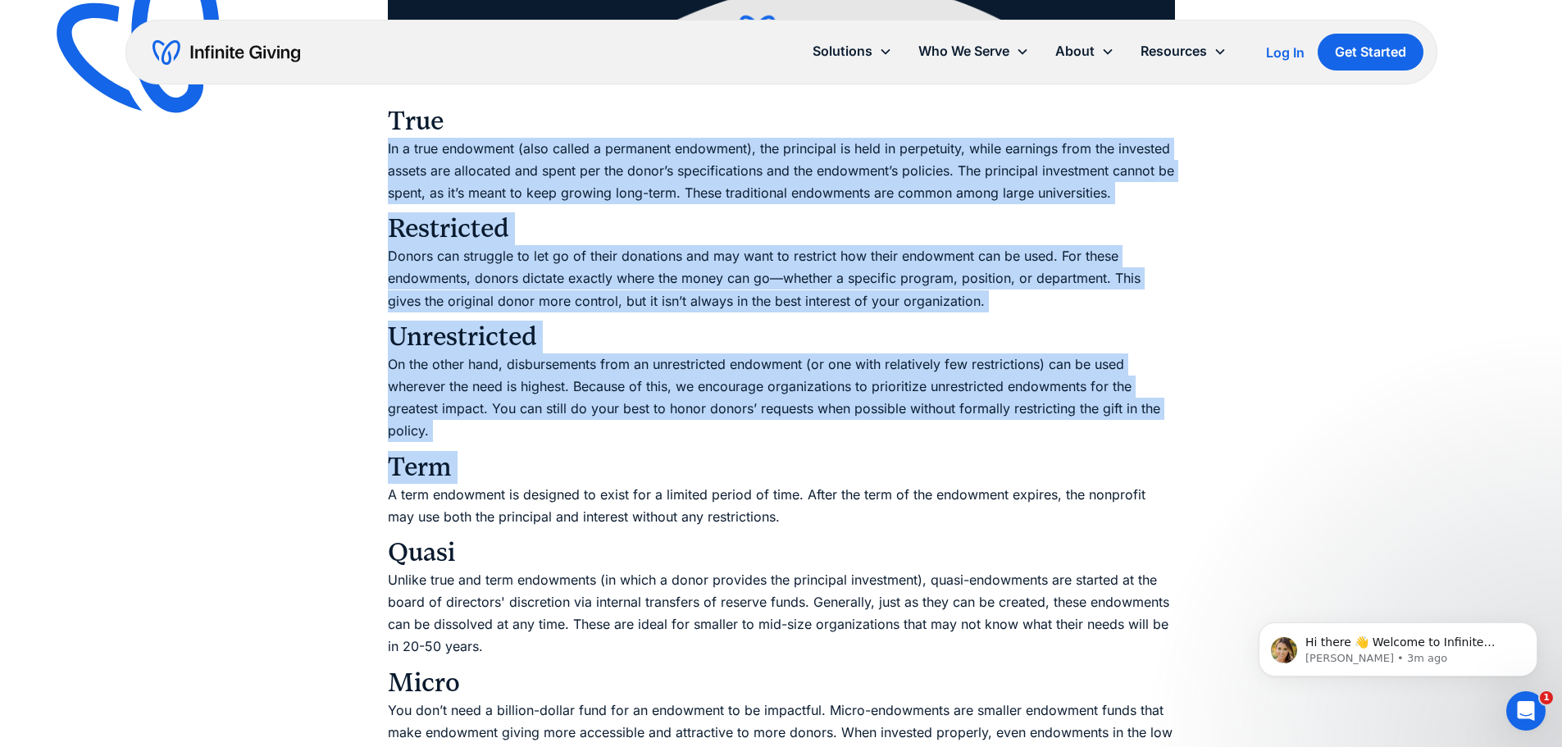
click at [731, 166] on p "In a true endowment (also called a permanent endowment), the principal is held …" at bounding box center [781, 171] width 787 height 67
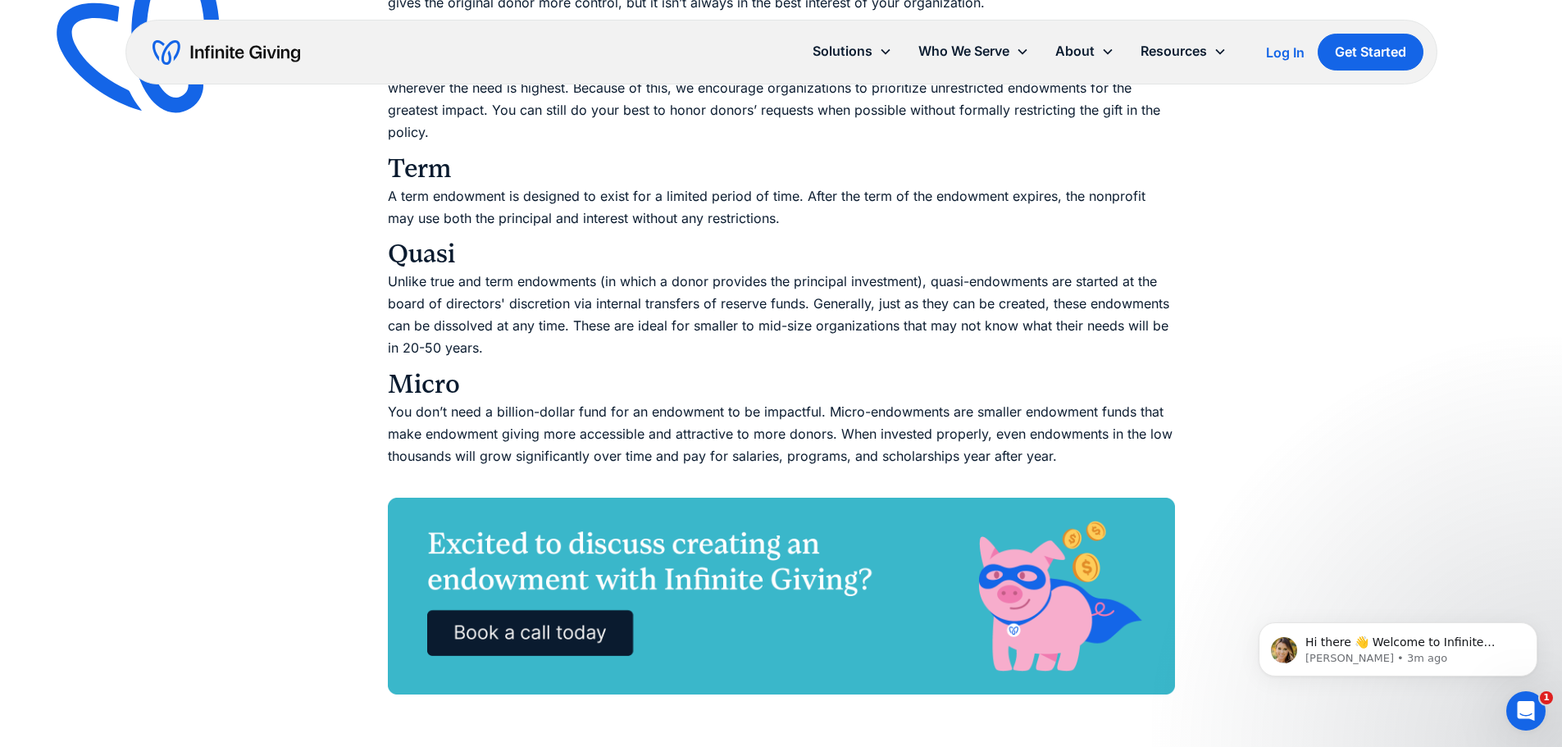
scroll to position [3076, 0]
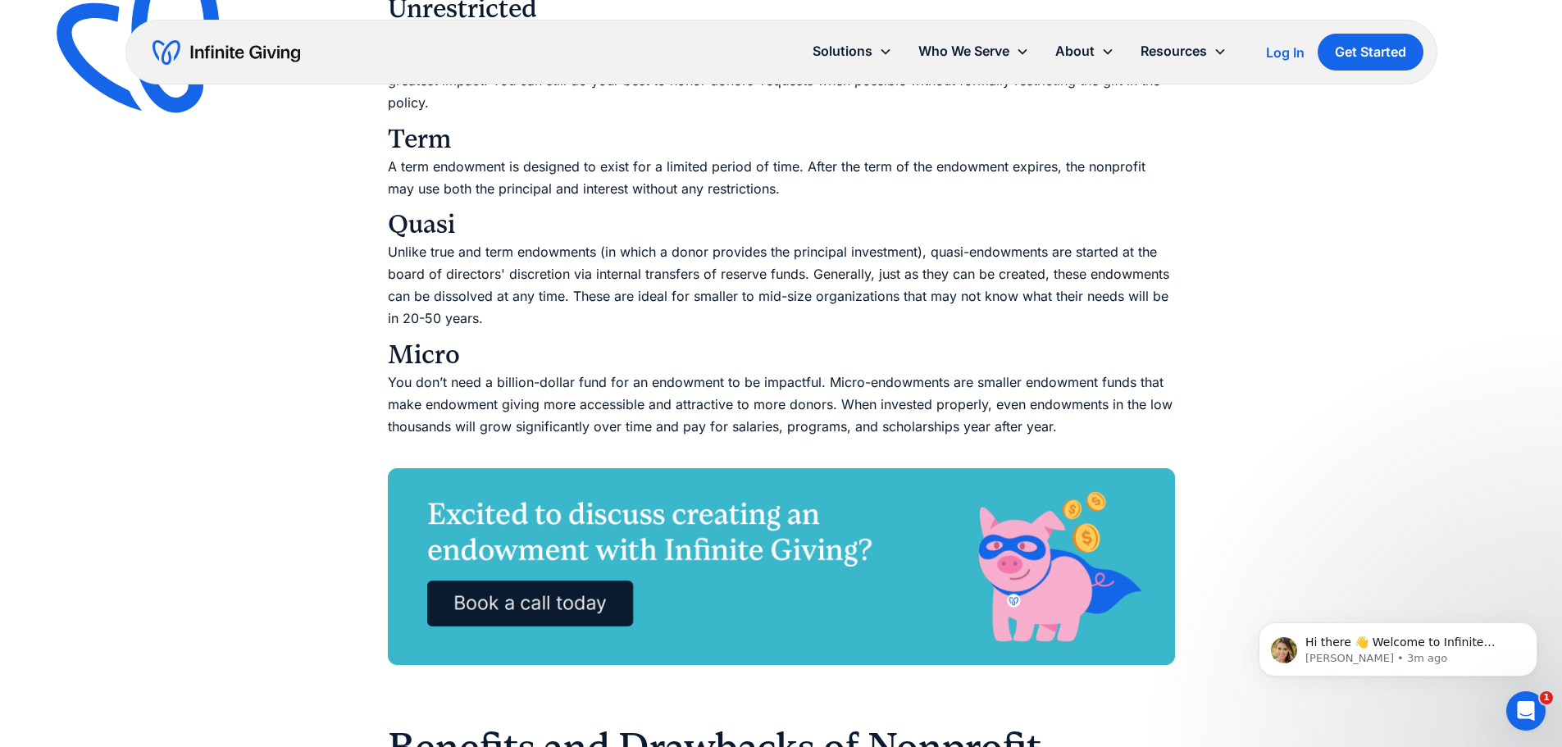
click at [695, 301] on p "Unlike true and term endowments (in which a donor provides the principal invest…" at bounding box center [781, 285] width 787 height 89
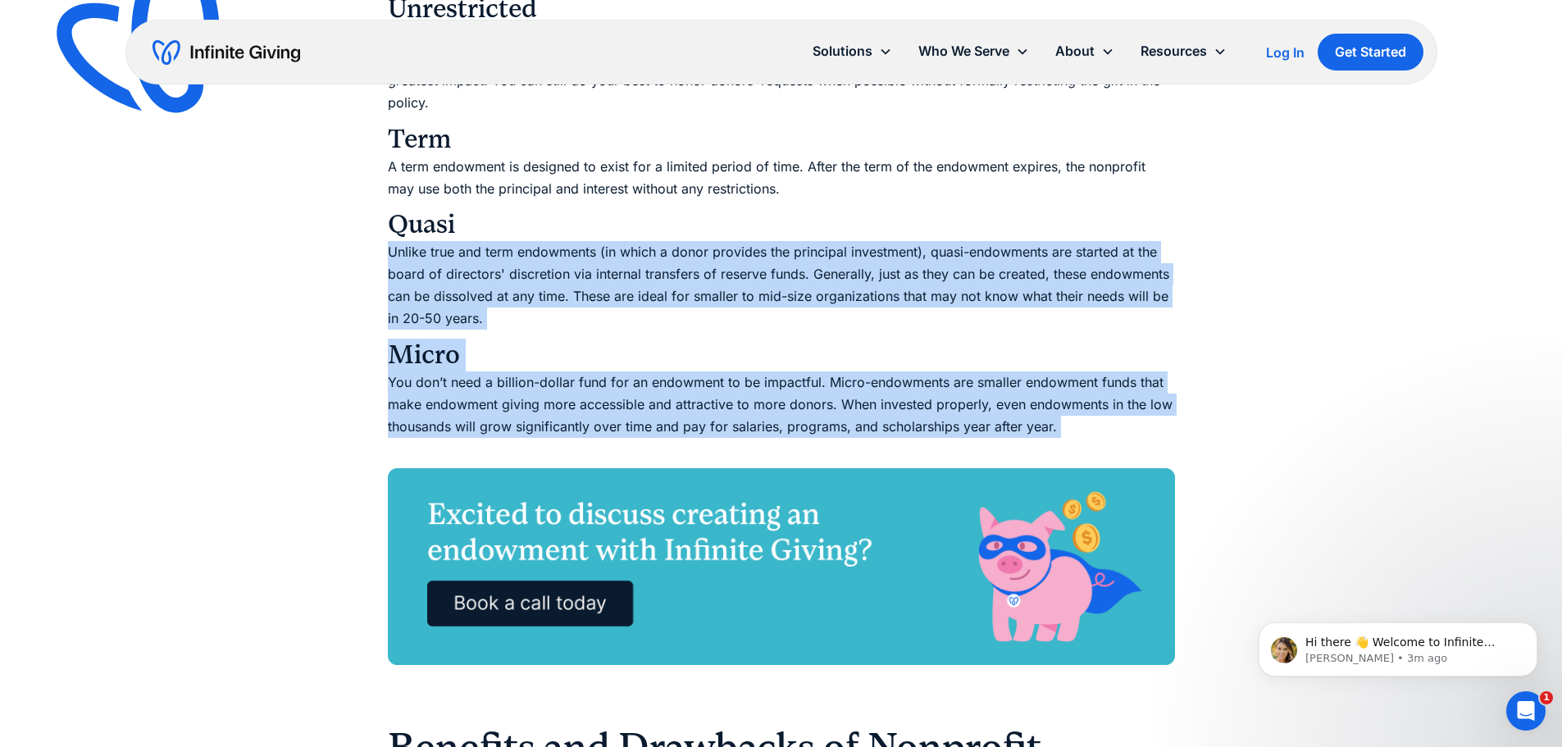
drag, startPoint x: 695, startPoint y: 301, endPoint x: 713, endPoint y: 401, distance: 101.5
click at [713, 401] on p "You don’t need a billion-dollar fund for an endowment to be impactful. Micro-en…" at bounding box center [781, 416] width 787 height 89
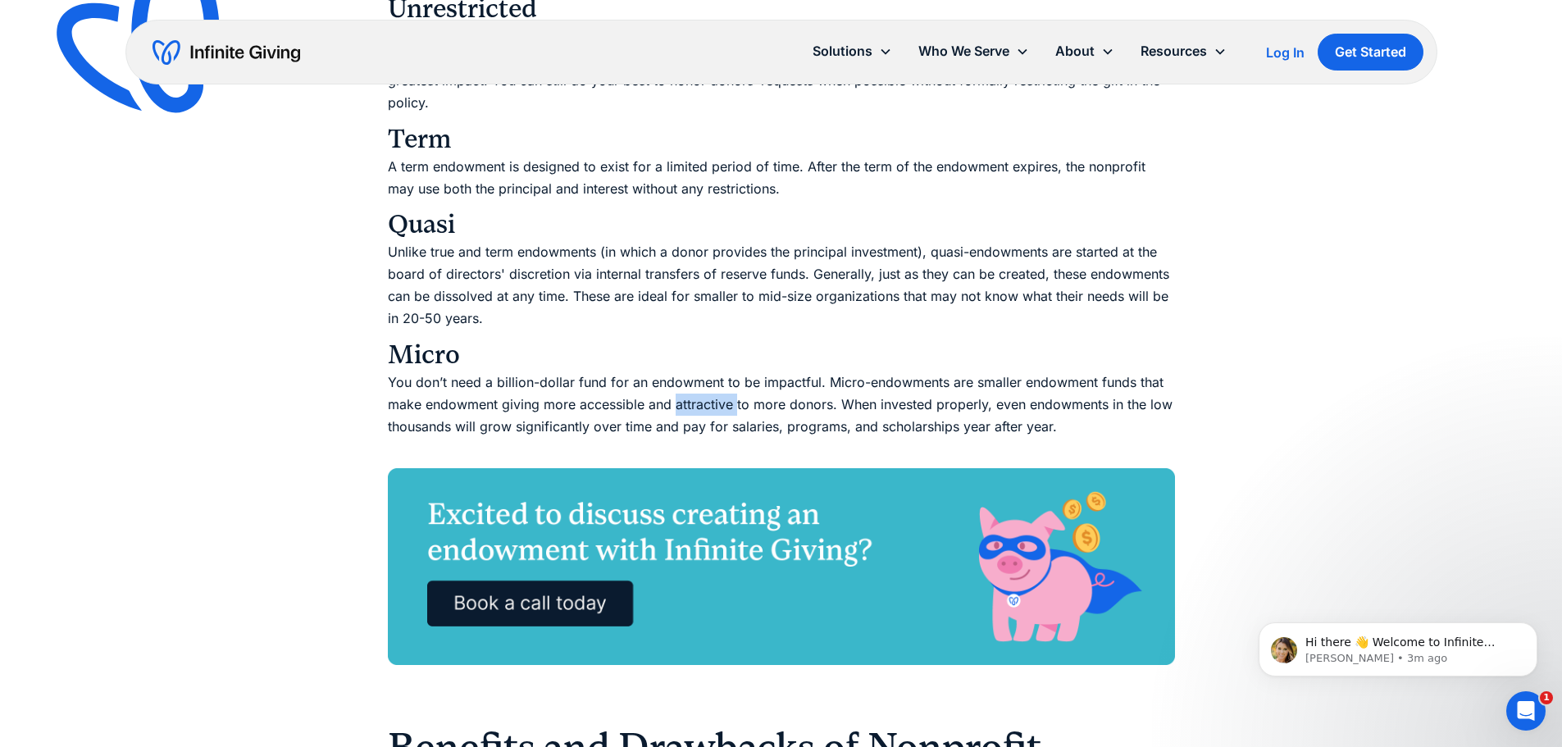
click at [713, 401] on p "You don’t need a billion-dollar fund for an endowment to be impactful. Micro-en…" at bounding box center [781, 416] width 787 height 89
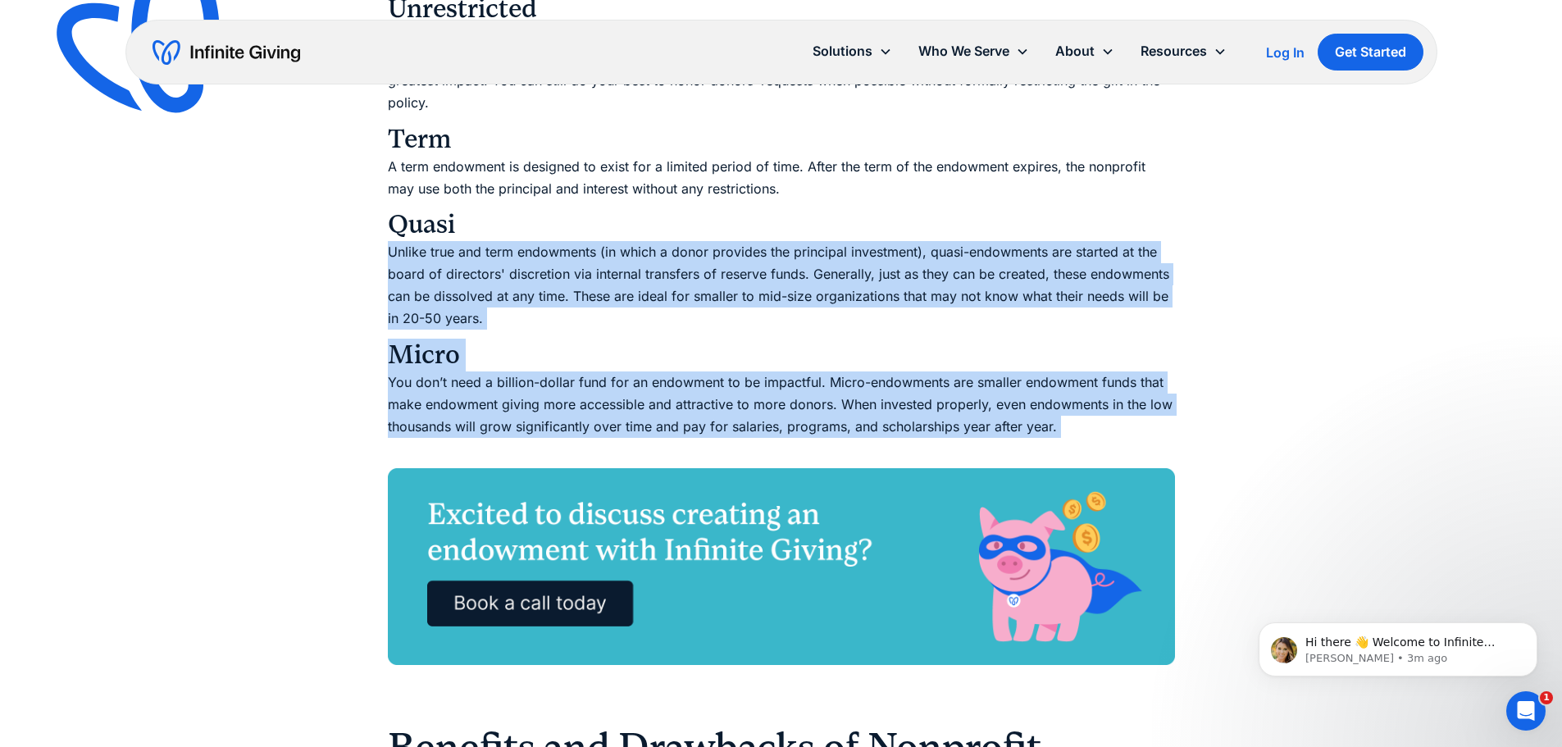
drag, startPoint x: 713, startPoint y: 401, endPoint x: 702, endPoint y: 274, distance: 127.6
click at [702, 274] on p "Unlike true and term endowments (in which a donor provides the principal invest…" at bounding box center [781, 285] width 787 height 89
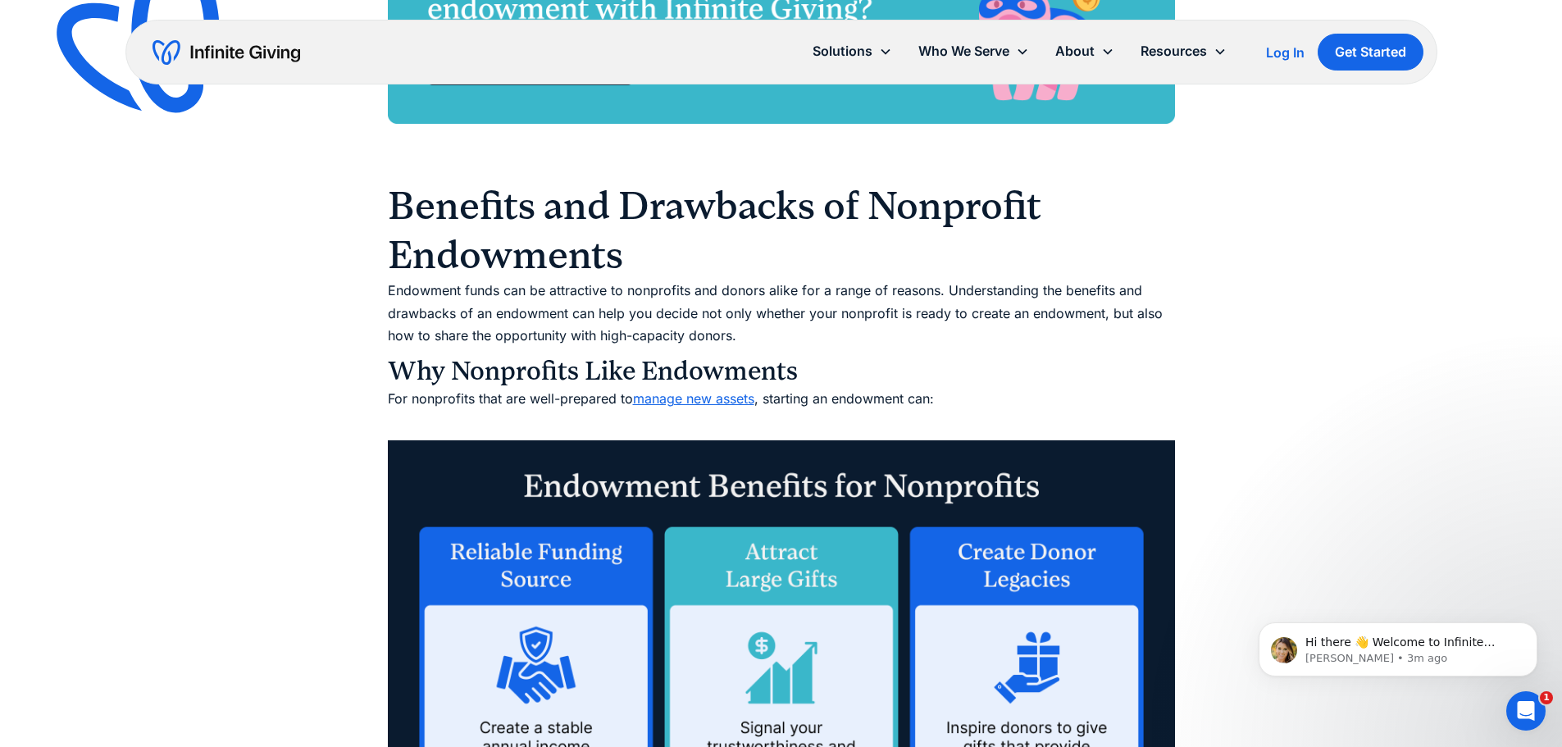
scroll to position [3896, 0]
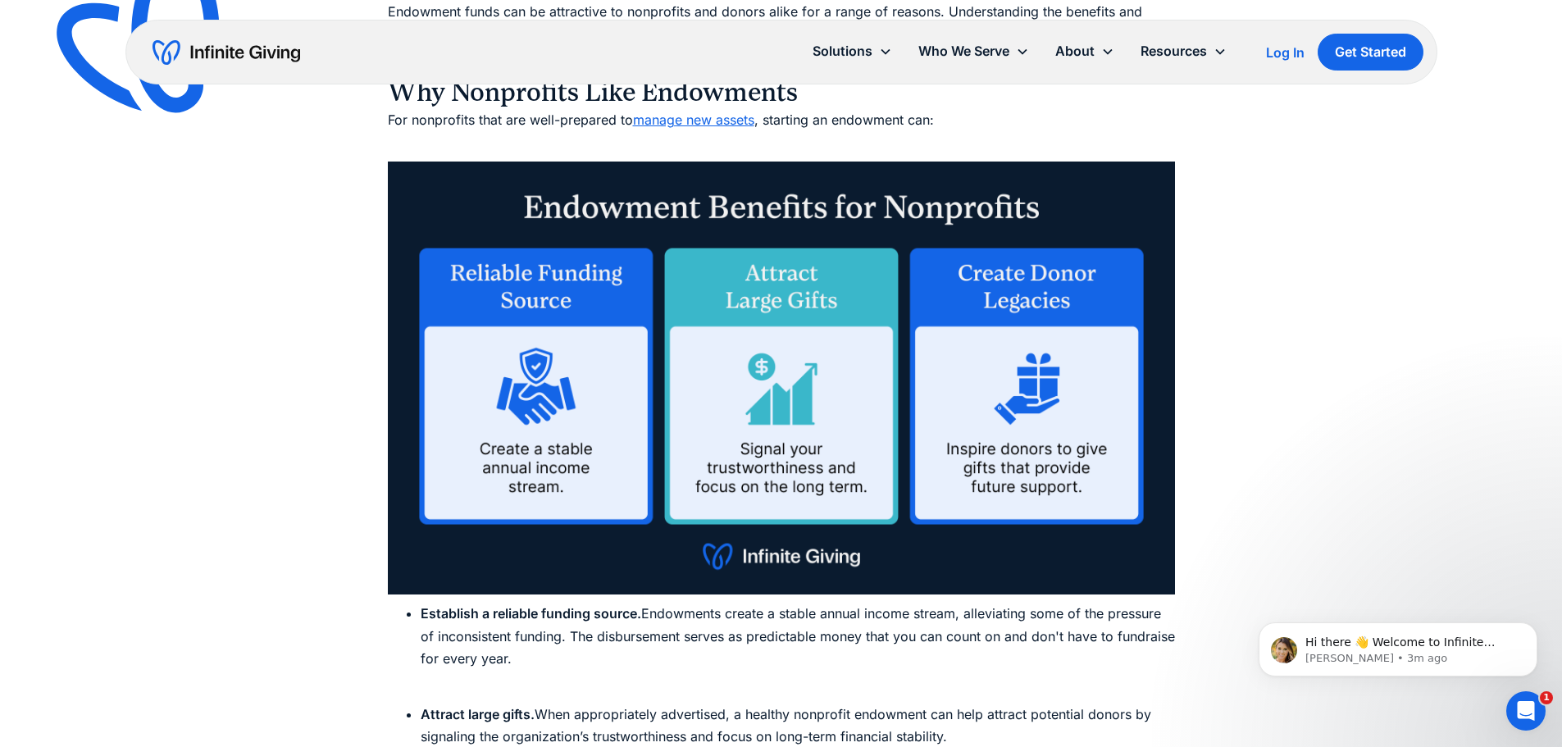
drag, startPoint x: 312, startPoint y: 393, endPoint x: 1206, endPoint y: 440, distance: 895.2
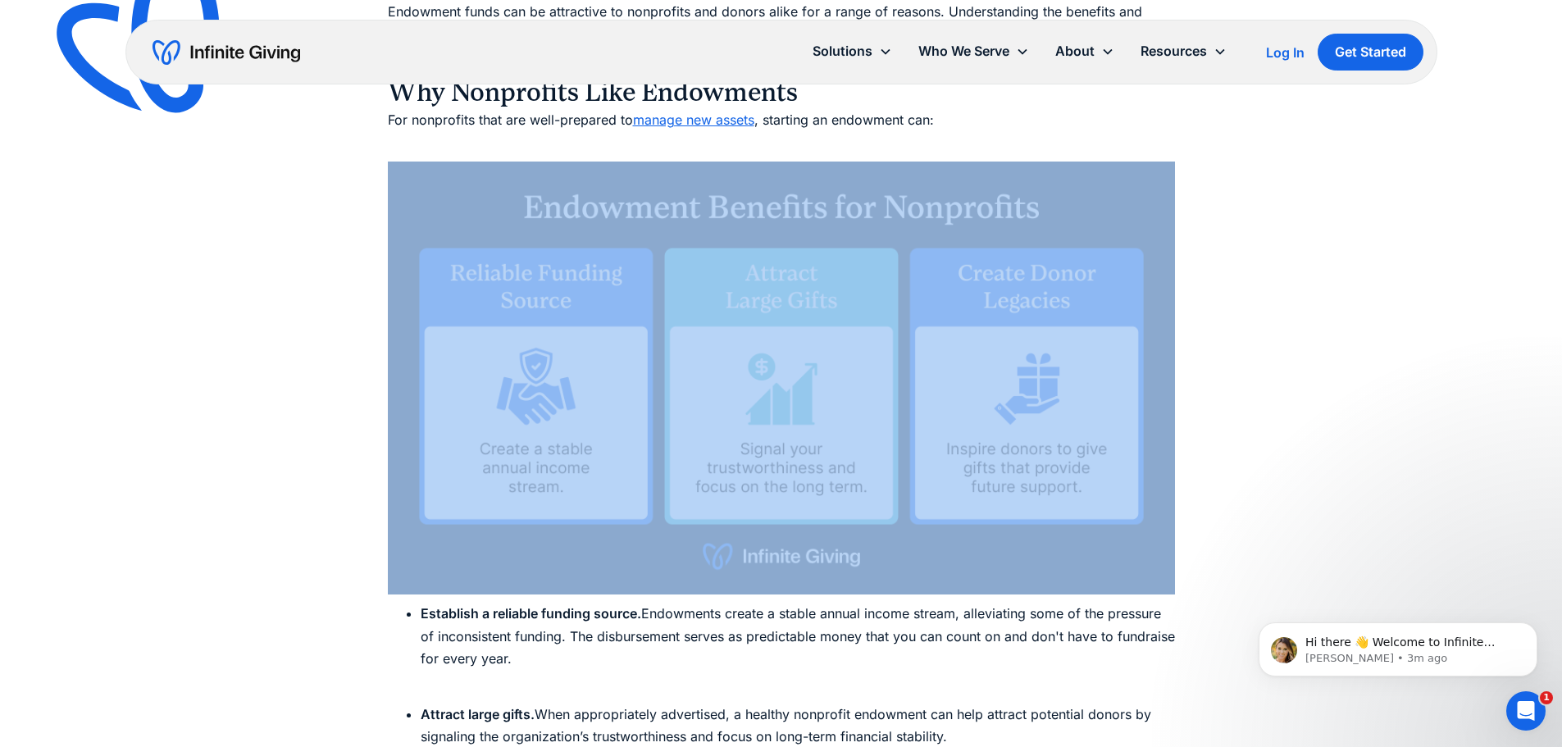
drag, startPoint x: 1294, startPoint y: 408, endPoint x: 296, endPoint y: 407, distance: 998.1
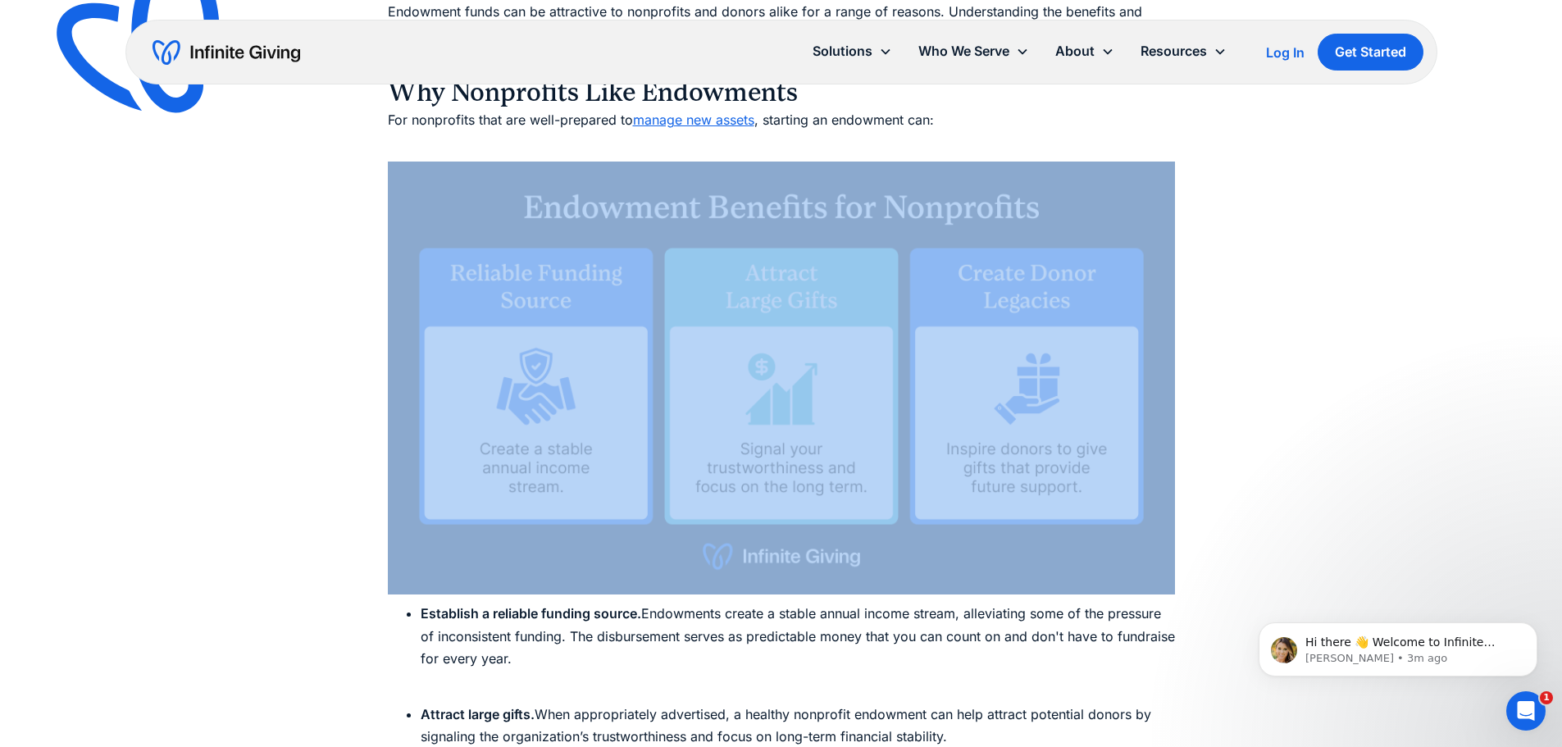
drag, startPoint x: 287, startPoint y: 406, endPoint x: 1490, endPoint y: 462, distance: 1204.4
drag, startPoint x: 1490, startPoint y: 462, endPoint x: 176, endPoint y: 486, distance: 1314.9
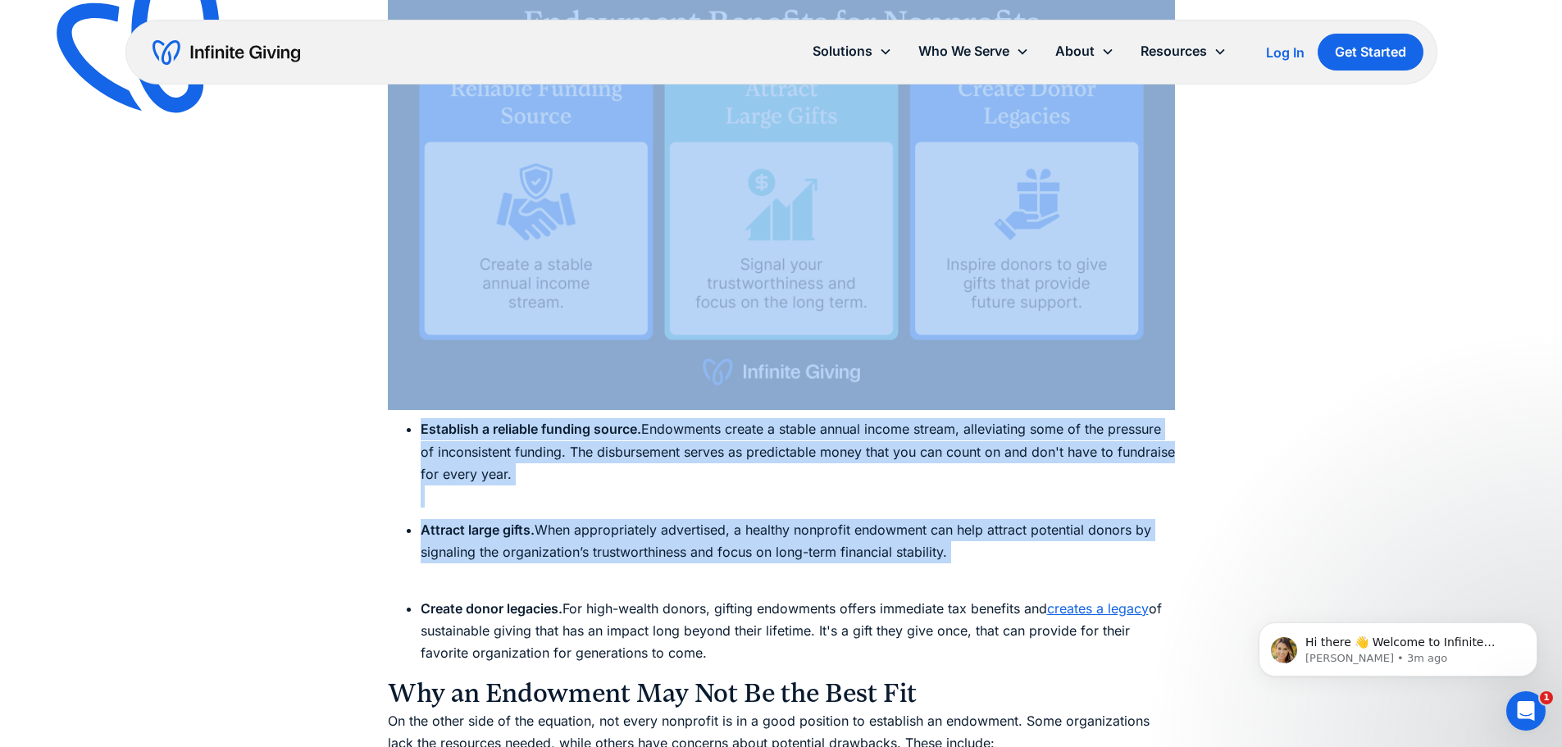
scroll to position [4142, 0]
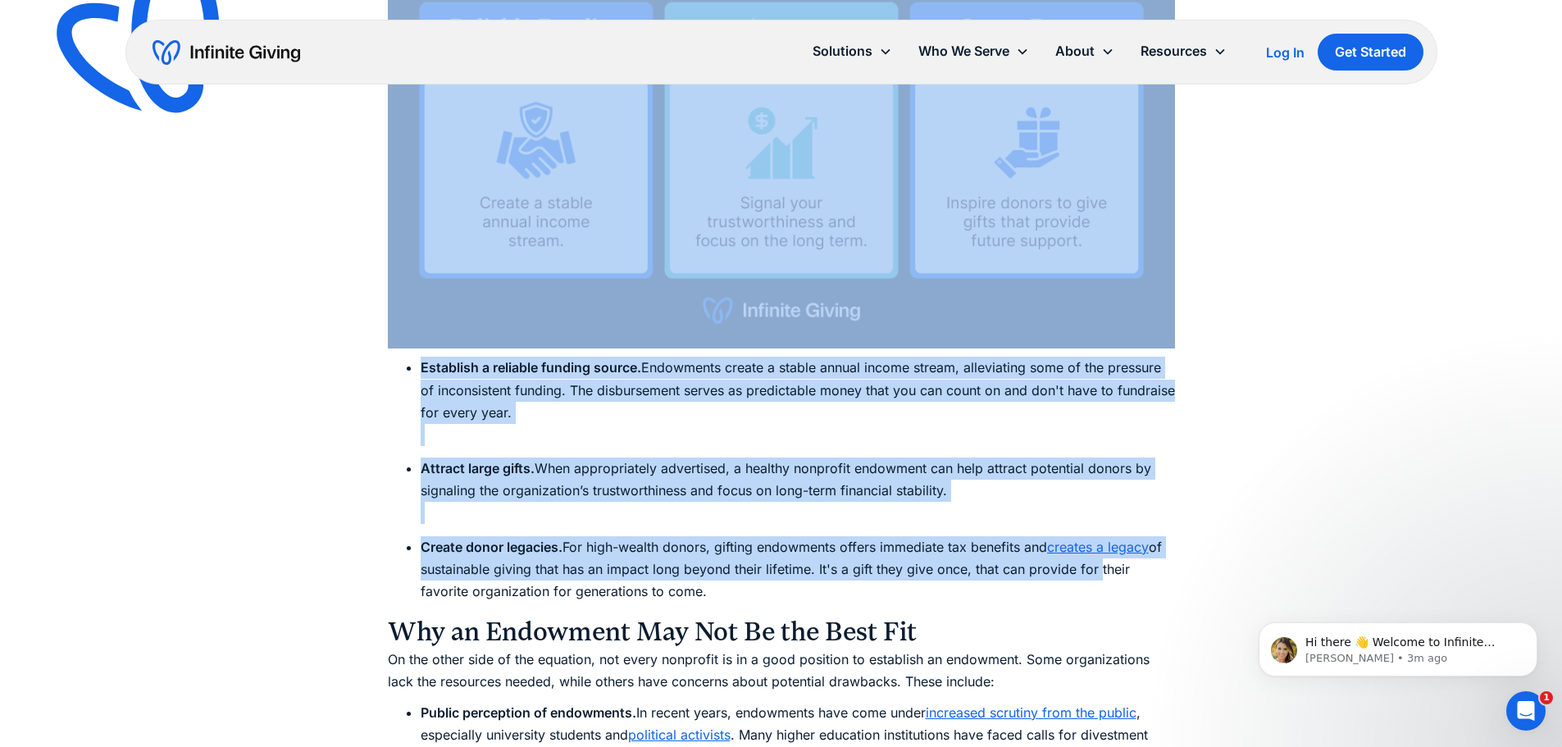
drag, startPoint x: 176, startPoint y: 486, endPoint x: 1105, endPoint y: 568, distance: 932.9
click at [1105, 568] on li "Create donor legacies. For high-wealth donors, gifting endowments offers immedi…" at bounding box center [798, 569] width 755 height 67
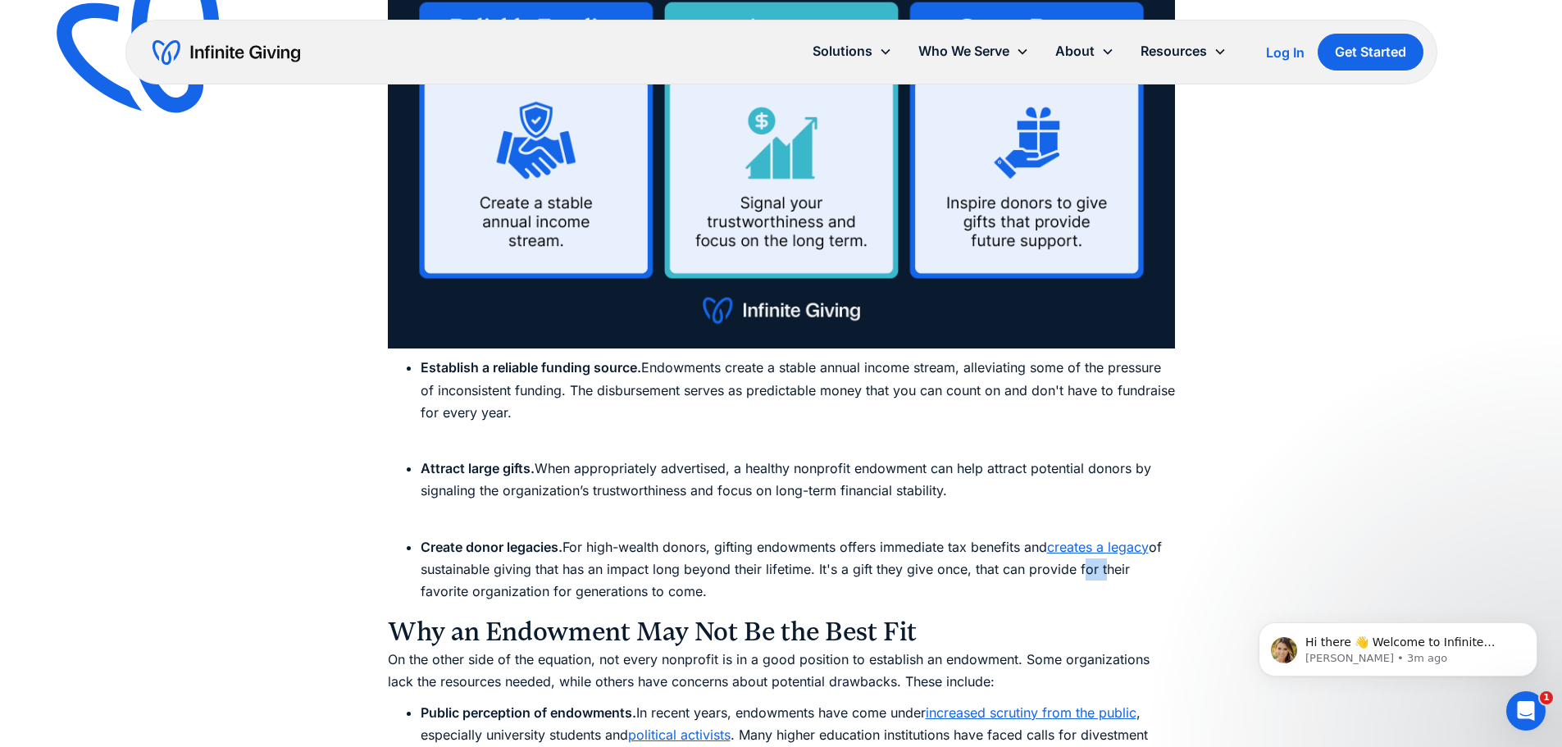
click at [1105, 568] on li "Create donor legacies. For high-wealth donors, gifting endowments offers immedi…" at bounding box center [798, 569] width 755 height 67
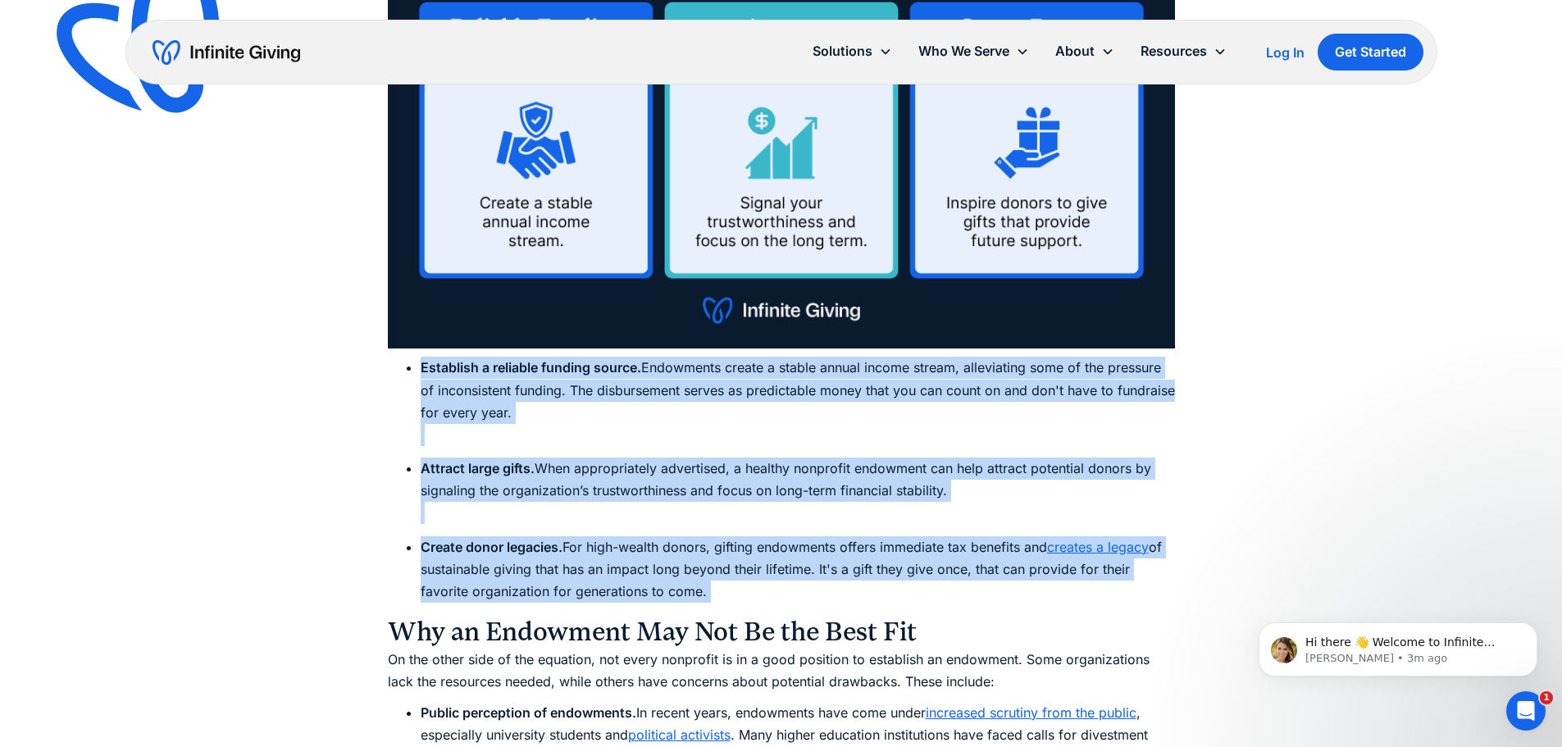
drag, startPoint x: 1105, startPoint y: 568, endPoint x: 744, endPoint y: 391, distance: 402.0
click at [744, 391] on ul "Establish a reliable funding source. Endowments create a stable annual income s…" at bounding box center [781, 480] width 787 height 246
click at [744, 391] on li "Establish a reliable funding source. Endowments create a stable annual income s…" at bounding box center [798, 401] width 755 height 89
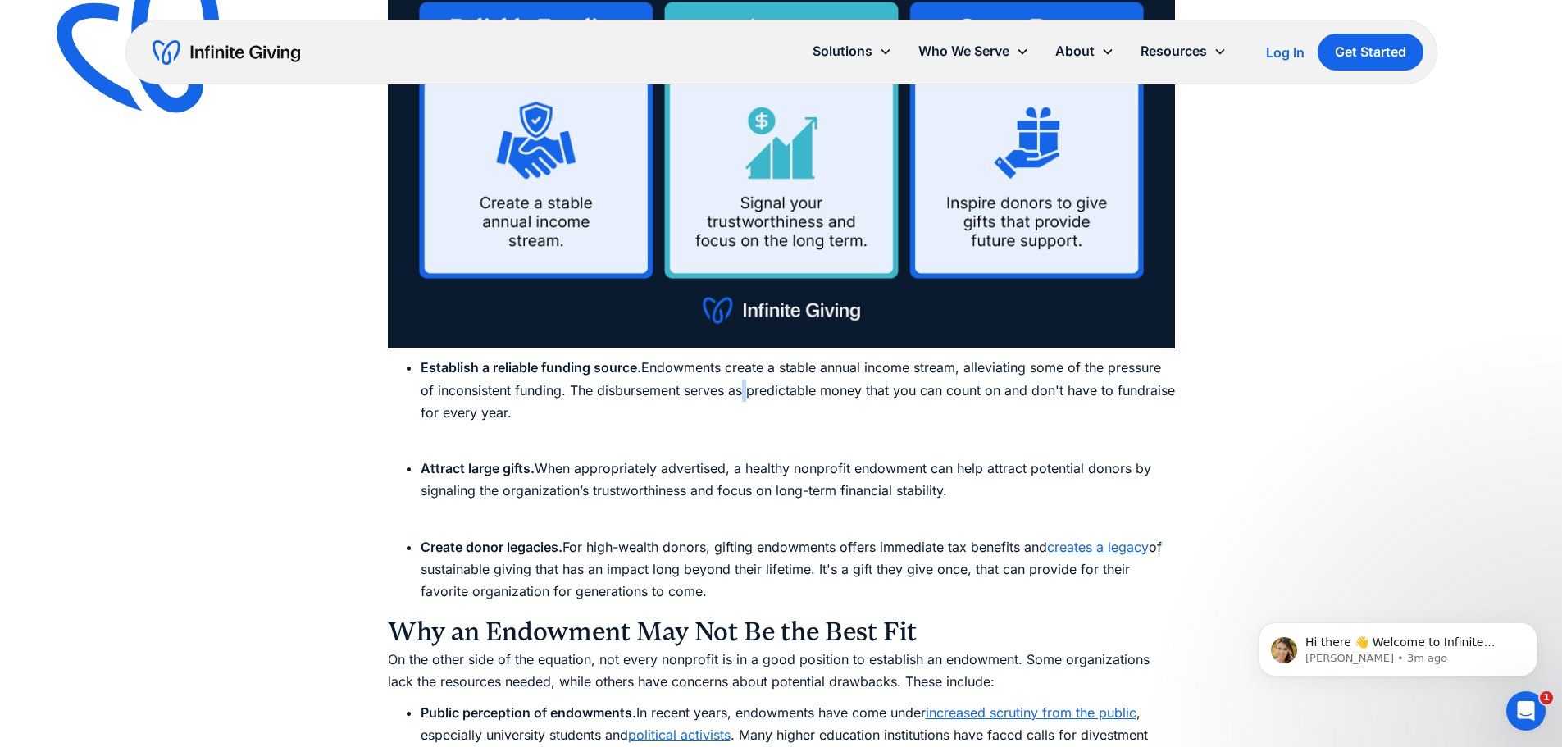
click at [744, 391] on li "Establish a reliable funding source. Endowments create a stable annual income s…" at bounding box center [798, 401] width 755 height 89
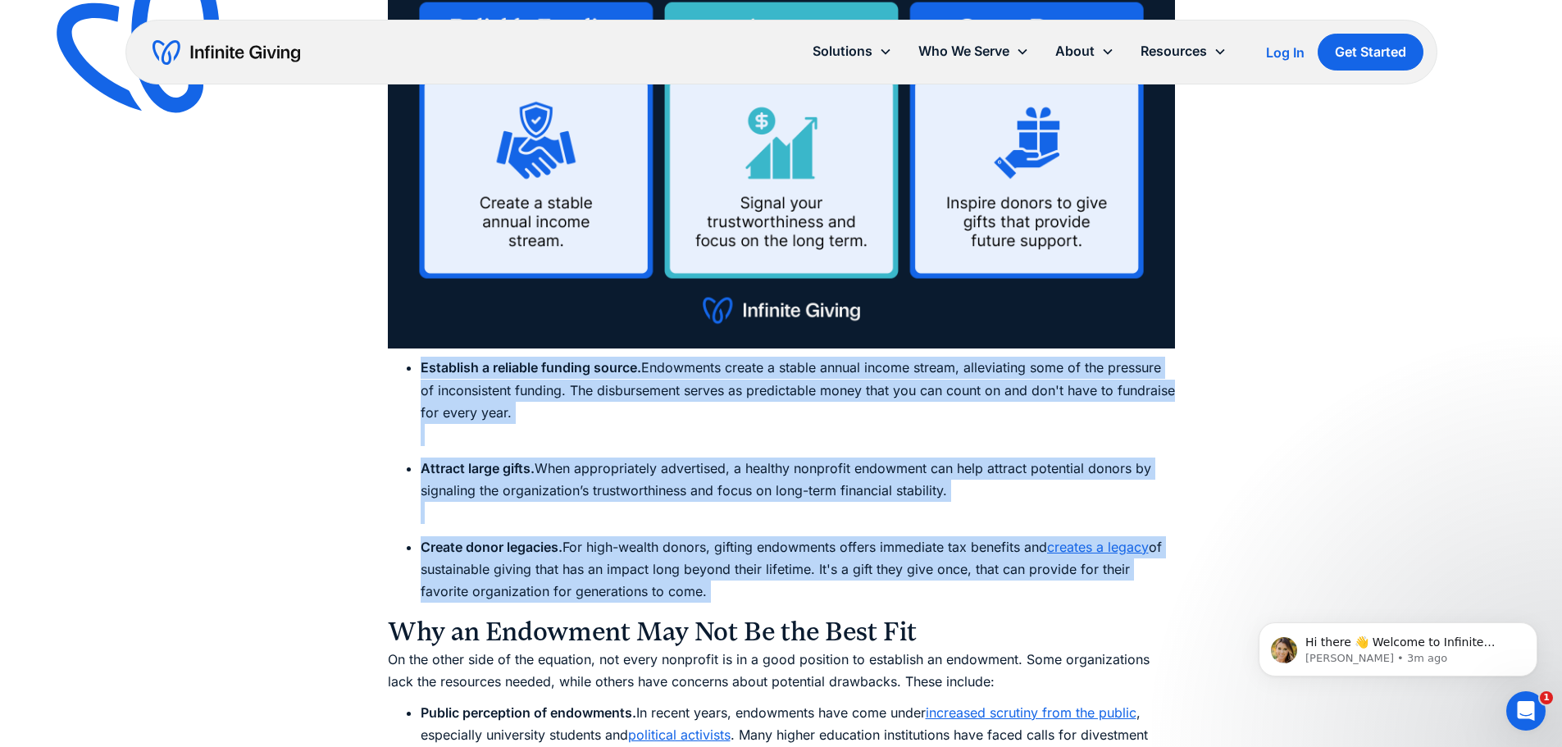
drag, startPoint x: 744, startPoint y: 391, endPoint x: 782, endPoint y: 568, distance: 180.3
click at [782, 568] on ul "Establish a reliable funding source. Endowments create a stable annual income s…" at bounding box center [781, 480] width 787 height 246
click at [782, 568] on li "Create donor legacies. For high-wealth donors, gifting endowments offers immedi…" at bounding box center [798, 569] width 755 height 67
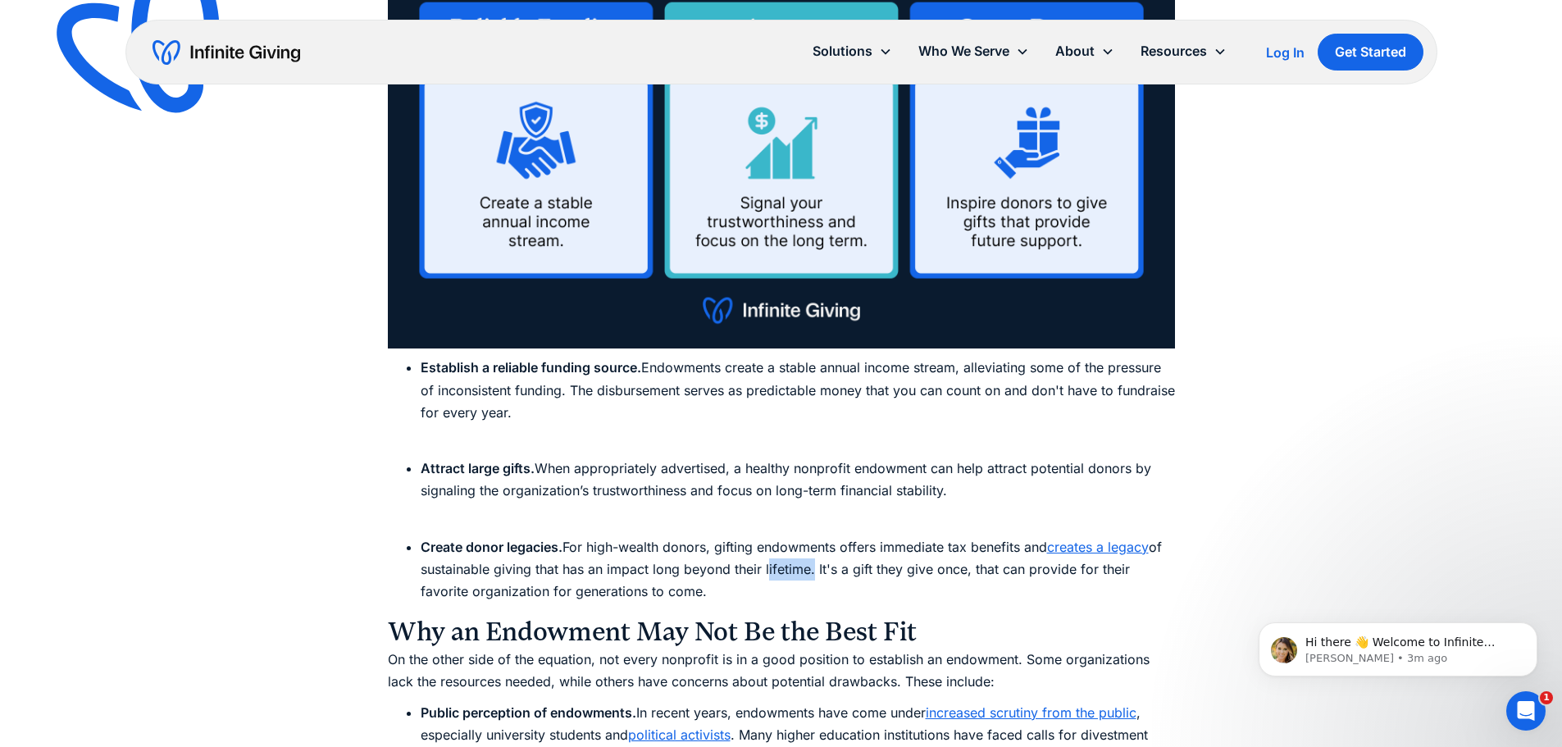
click at [782, 568] on li "Create donor legacies. For high-wealth donors, gifting endowments offers immedi…" at bounding box center [798, 569] width 755 height 67
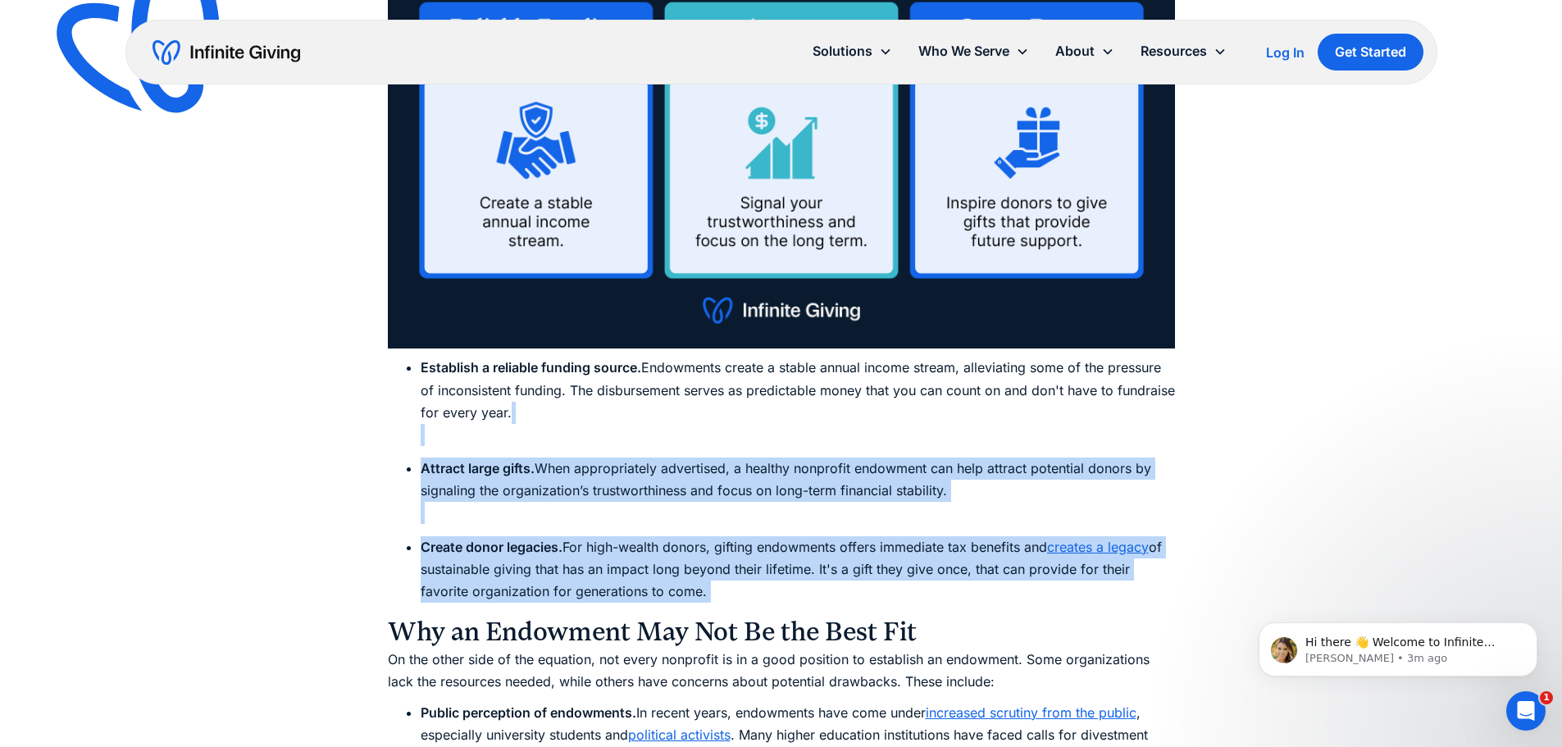
drag, startPoint x: 782, startPoint y: 568, endPoint x: 767, endPoint y: 435, distance: 133.7
click at [767, 435] on ul "Establish a reliable funding source. Endowments create a stable annual income s…" at bounding box center [781, 480] width 787 height 246
click at [767, 435] on li "Establish a reliable funding source. Endowments create a stable annual income s…" at bounding box center [798, 401] width 755 height 89
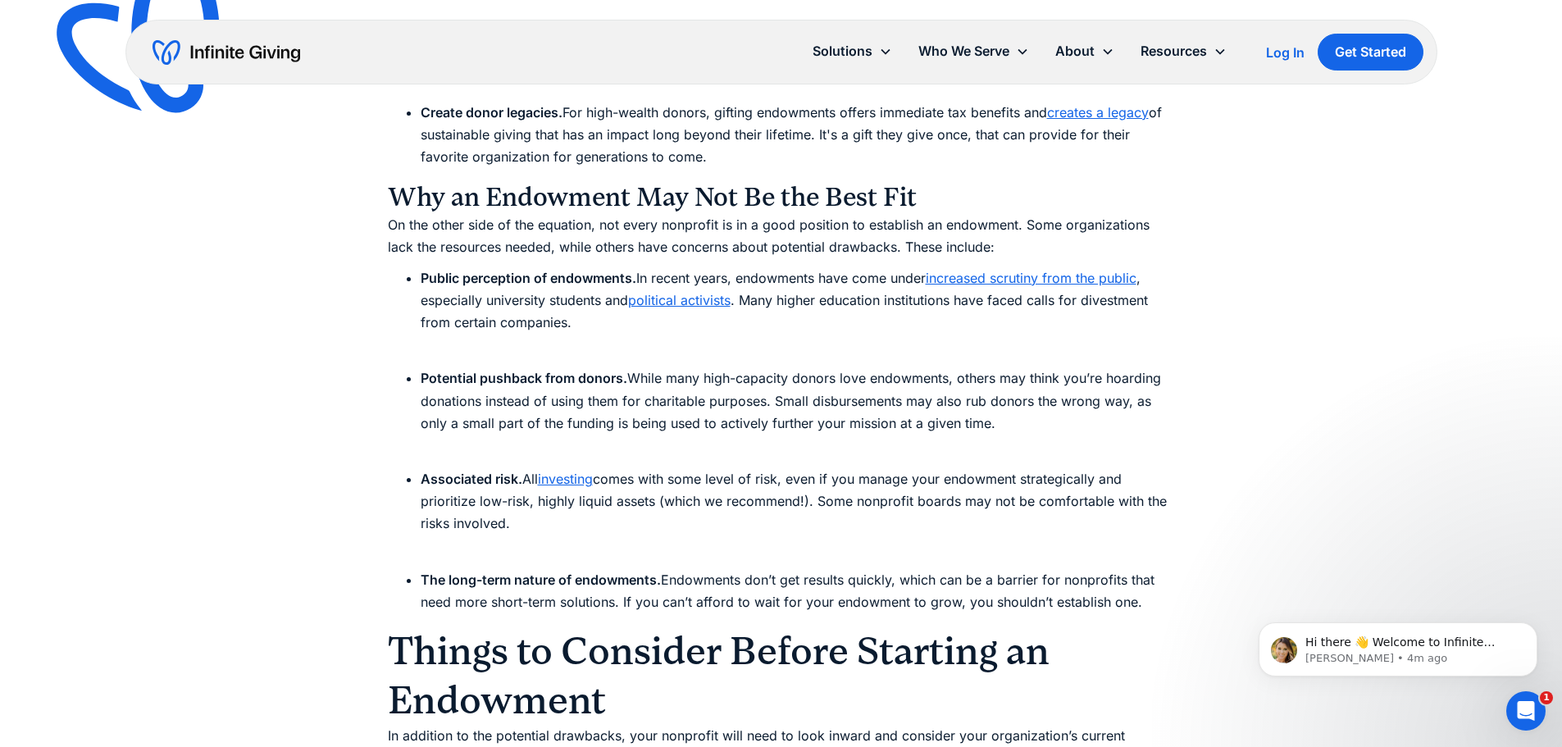
scroll to position [4635, 0]
